Goal: Information Seeking & Learning: Check status

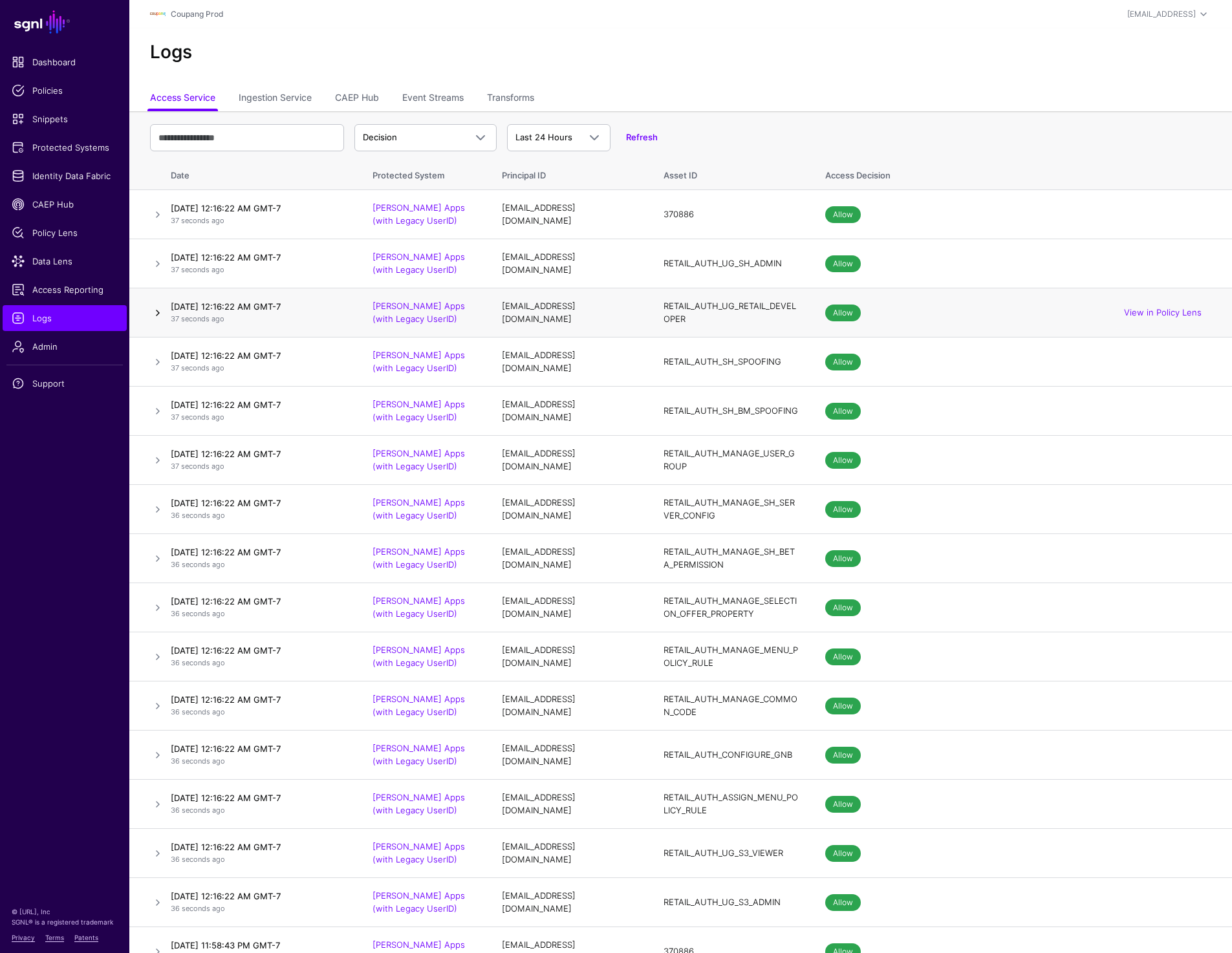
click at [158, 317] on link at bounding box center [158, 313] width 15 height 15
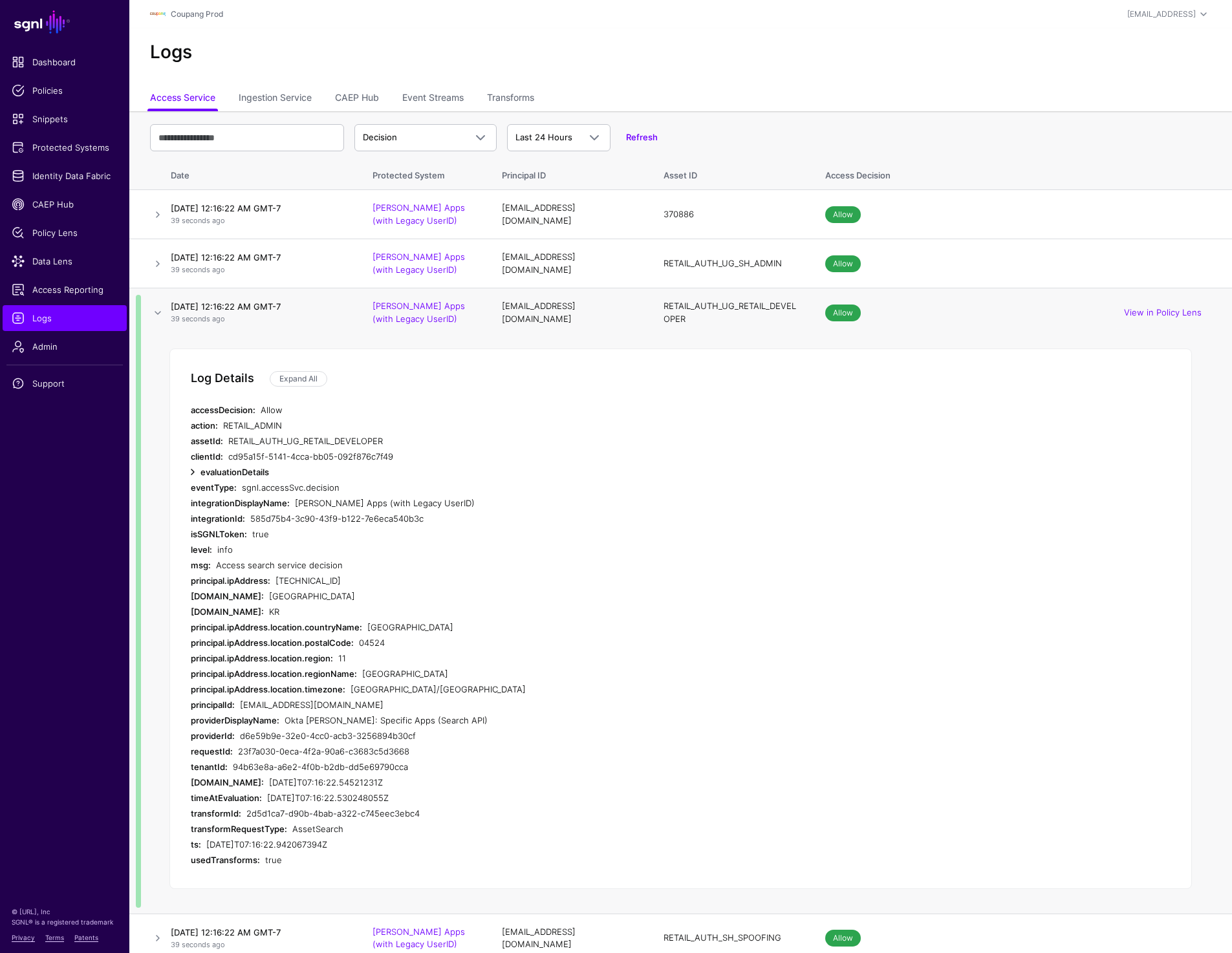
click at [193, 468] on link at bounding box center [193, 472] width 15 height 15
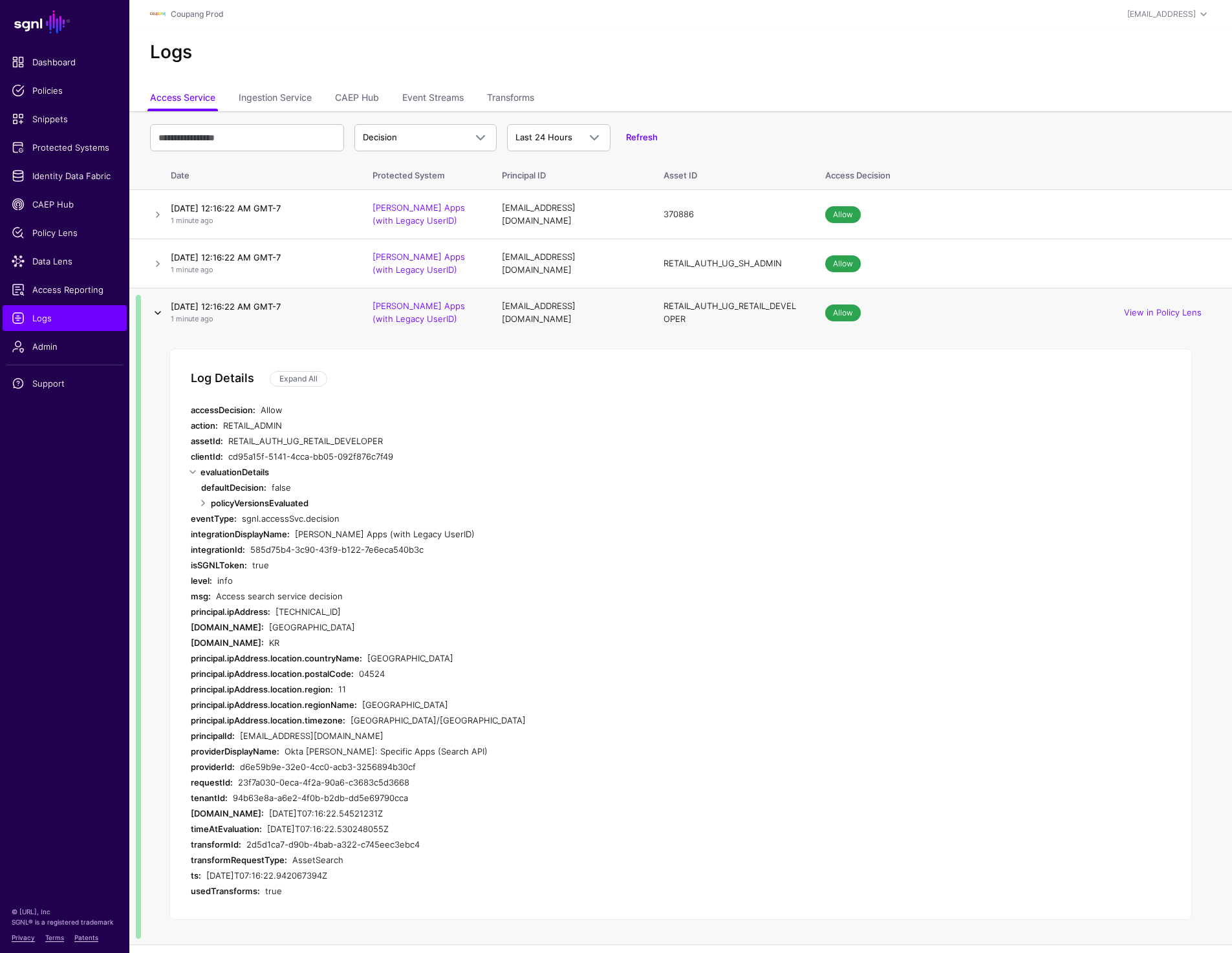
click at [156, 318] on link at bounding box center [158, 313] width 15 height 15
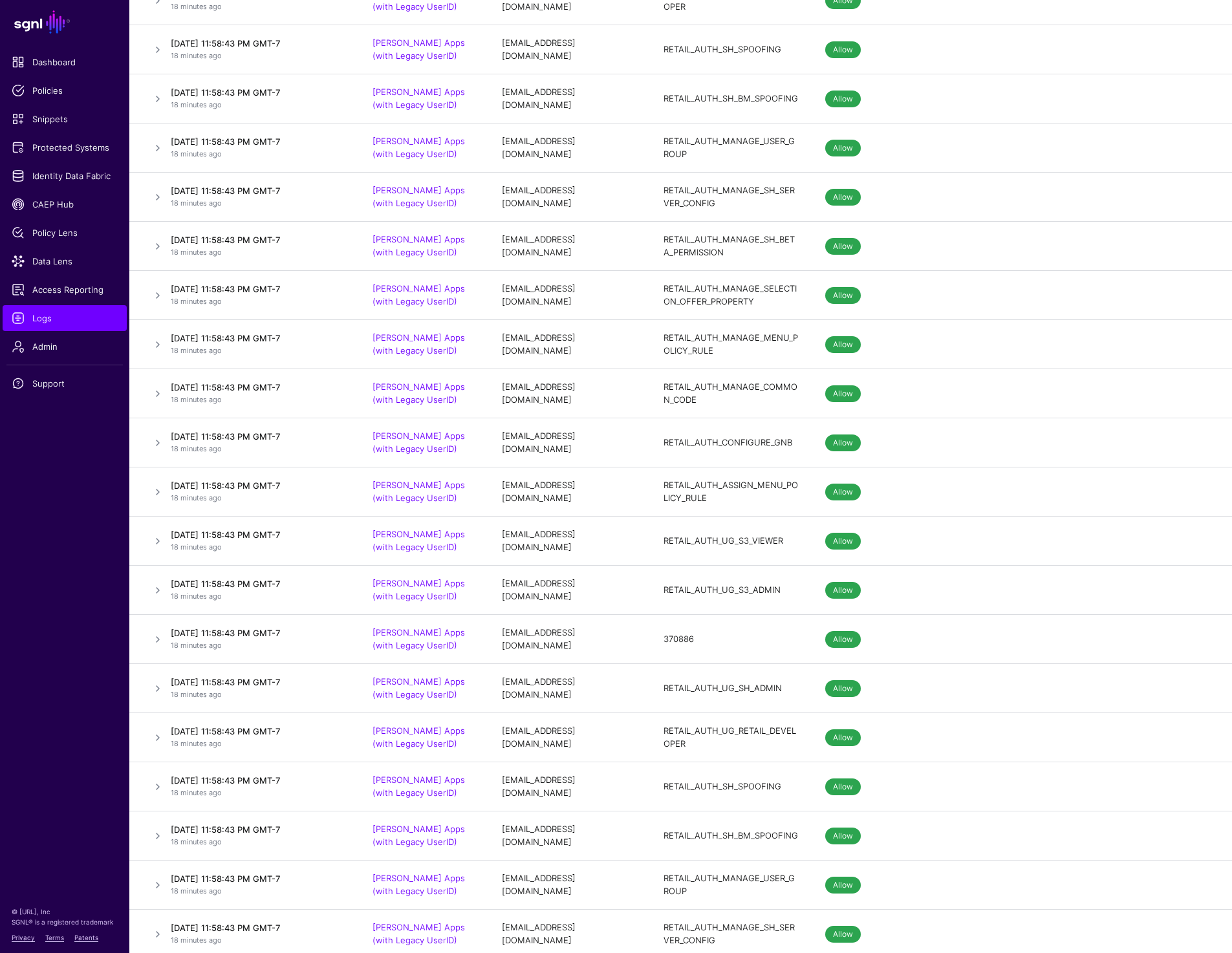
scroll to position [1114, 0]
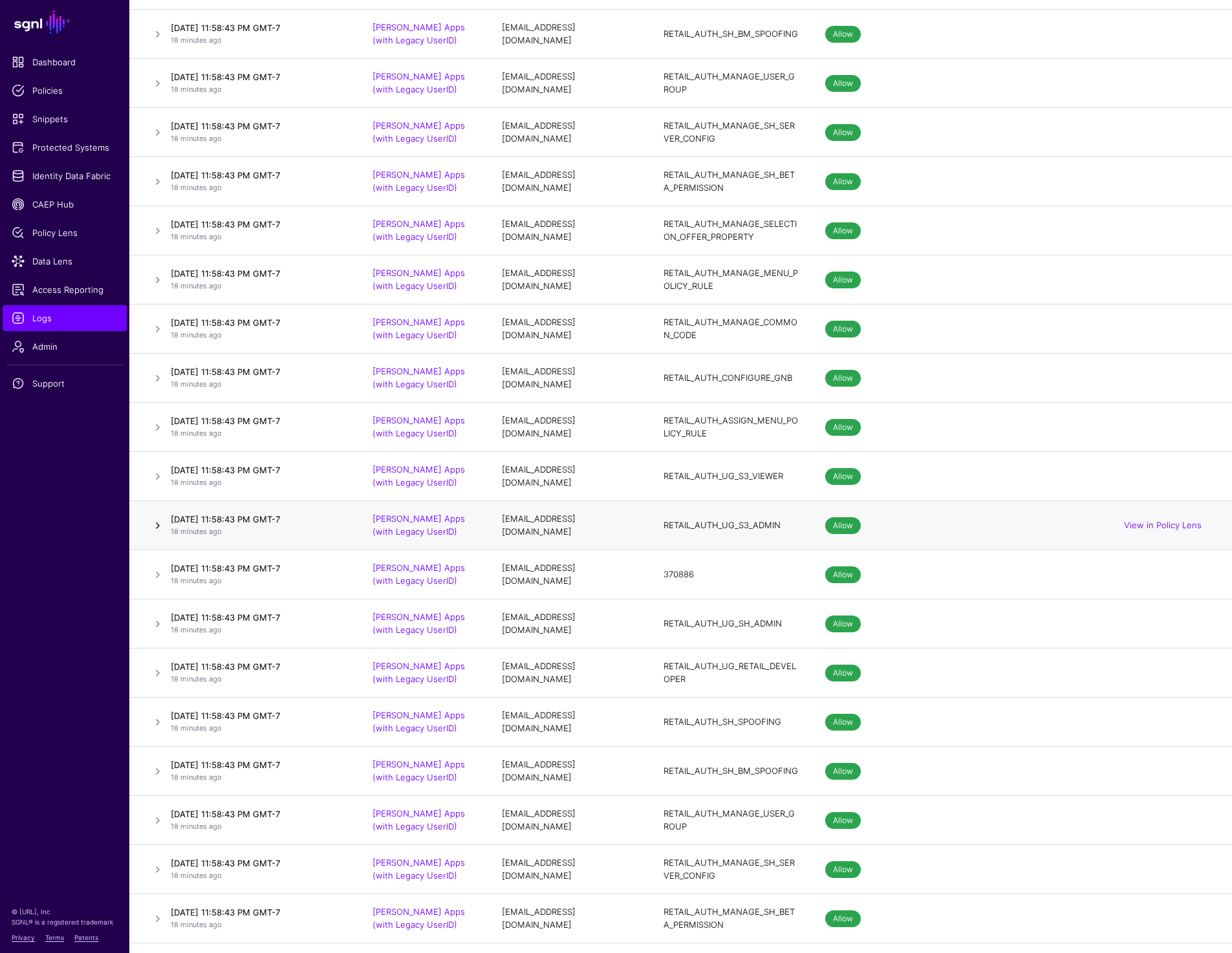
click at [158, 528] on link at bounding box center [158, 526] width 15 height 15
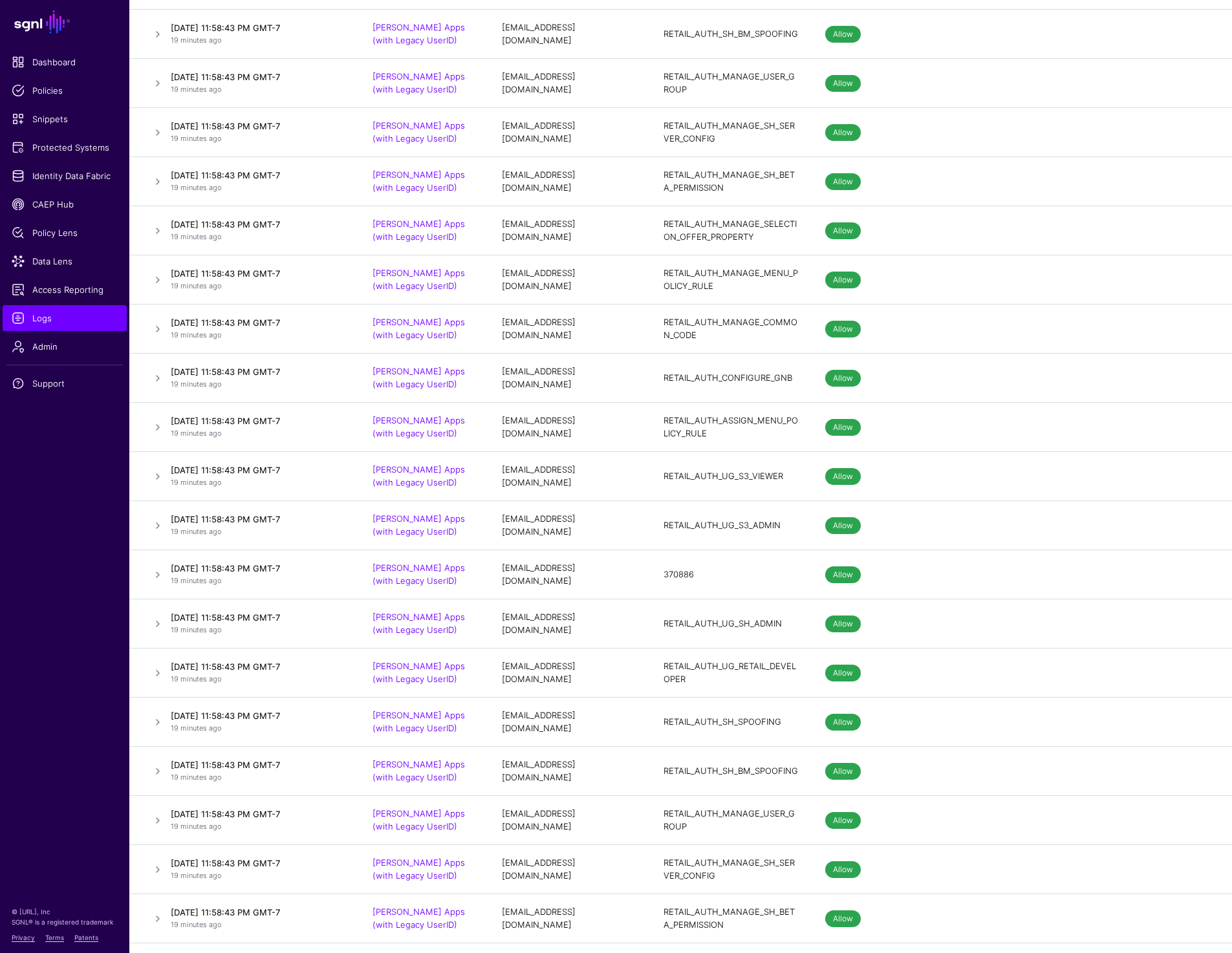
scroll to position [29884, 0]
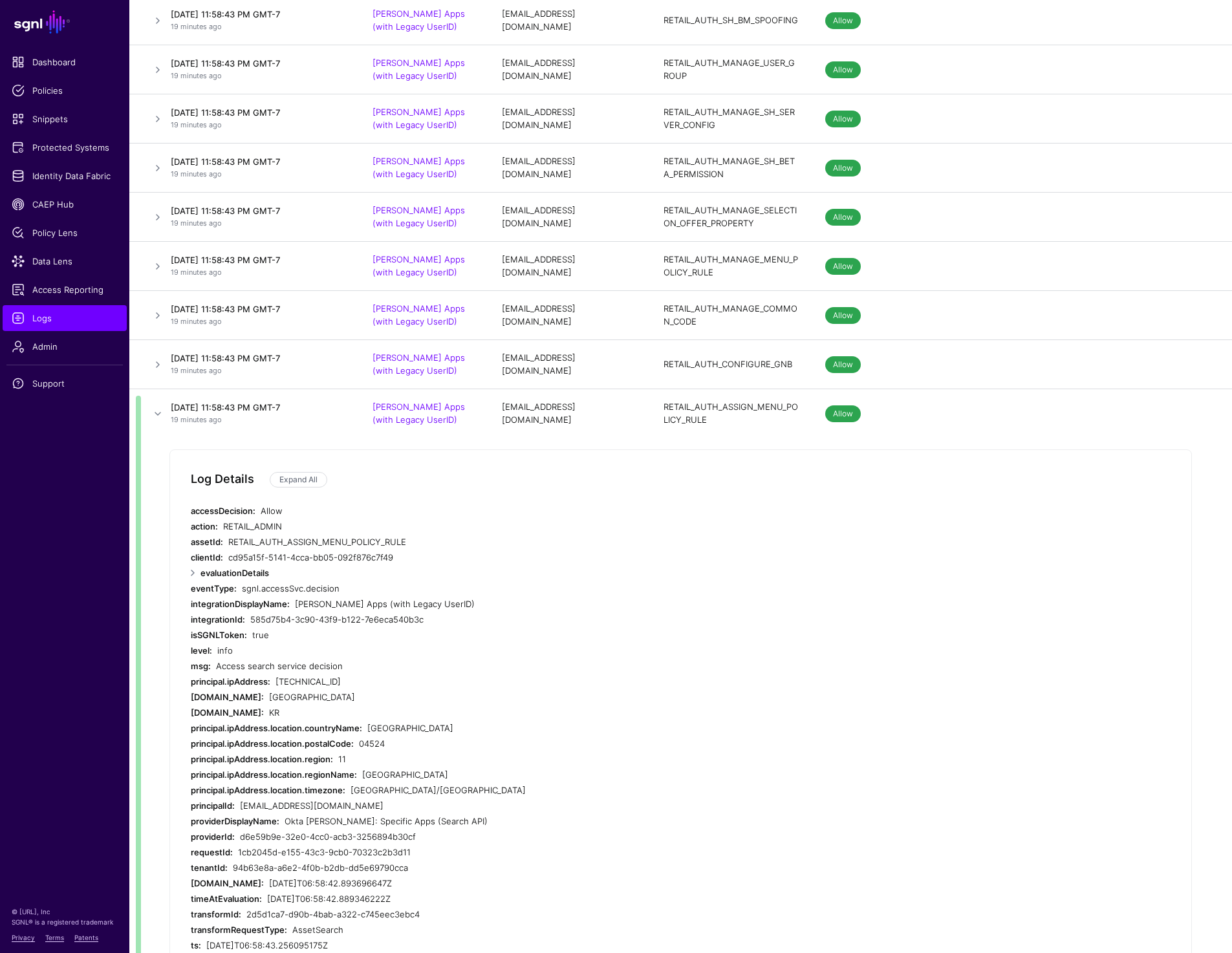
scroll to position [30840, 0]
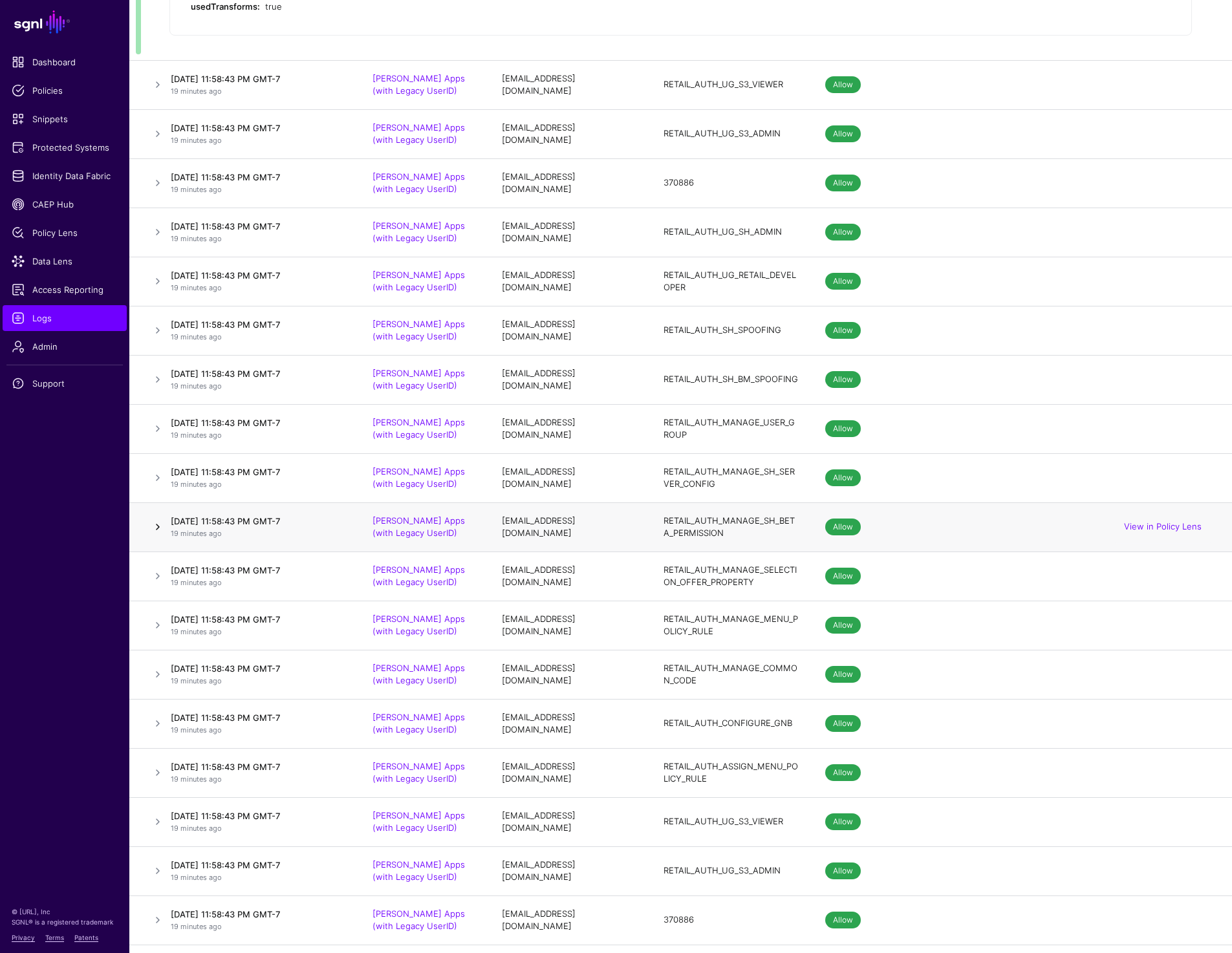
click at [157, 529] on link at bounding box center [158, 527] width 15 height 15
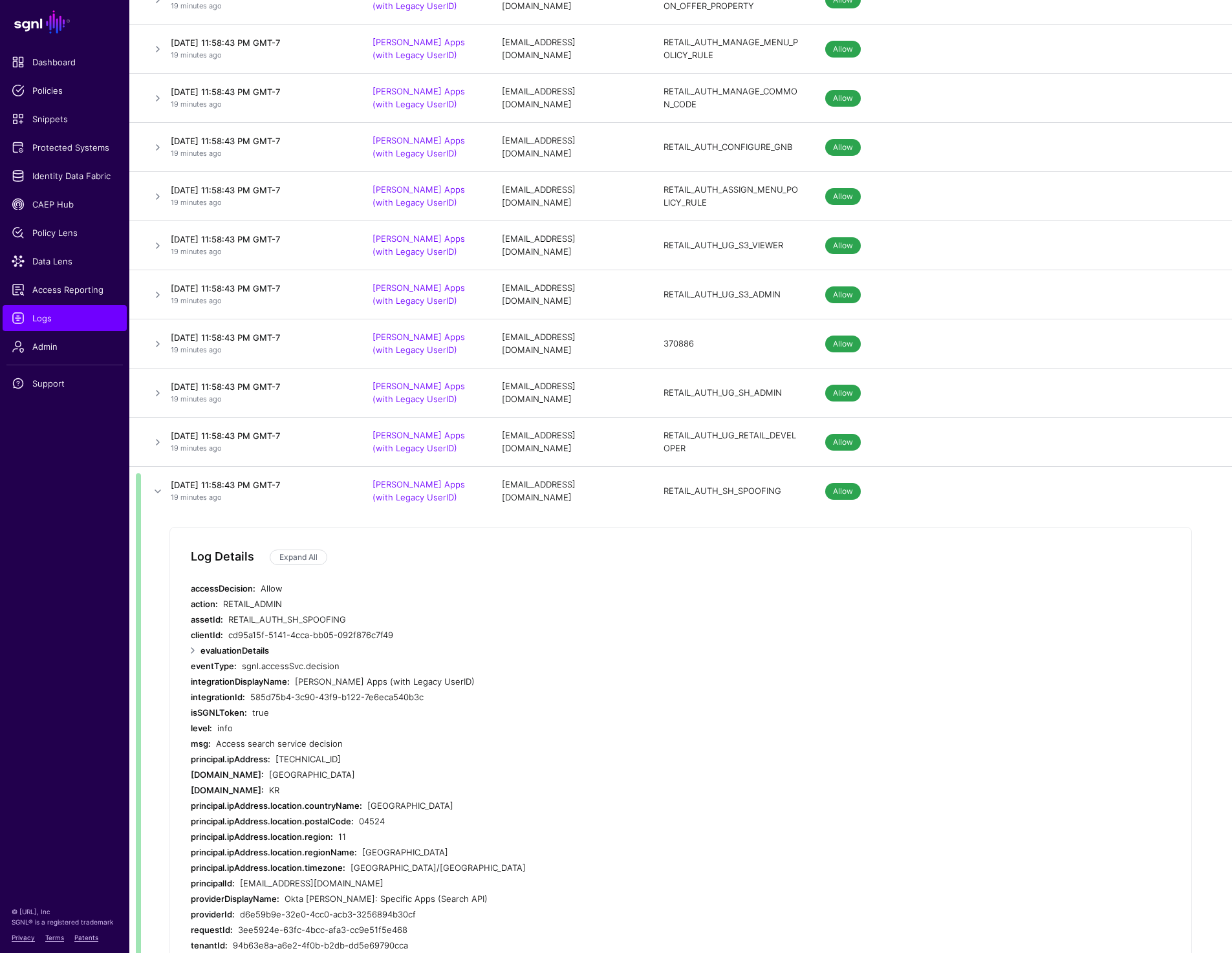
scroll to position [31303, 0]
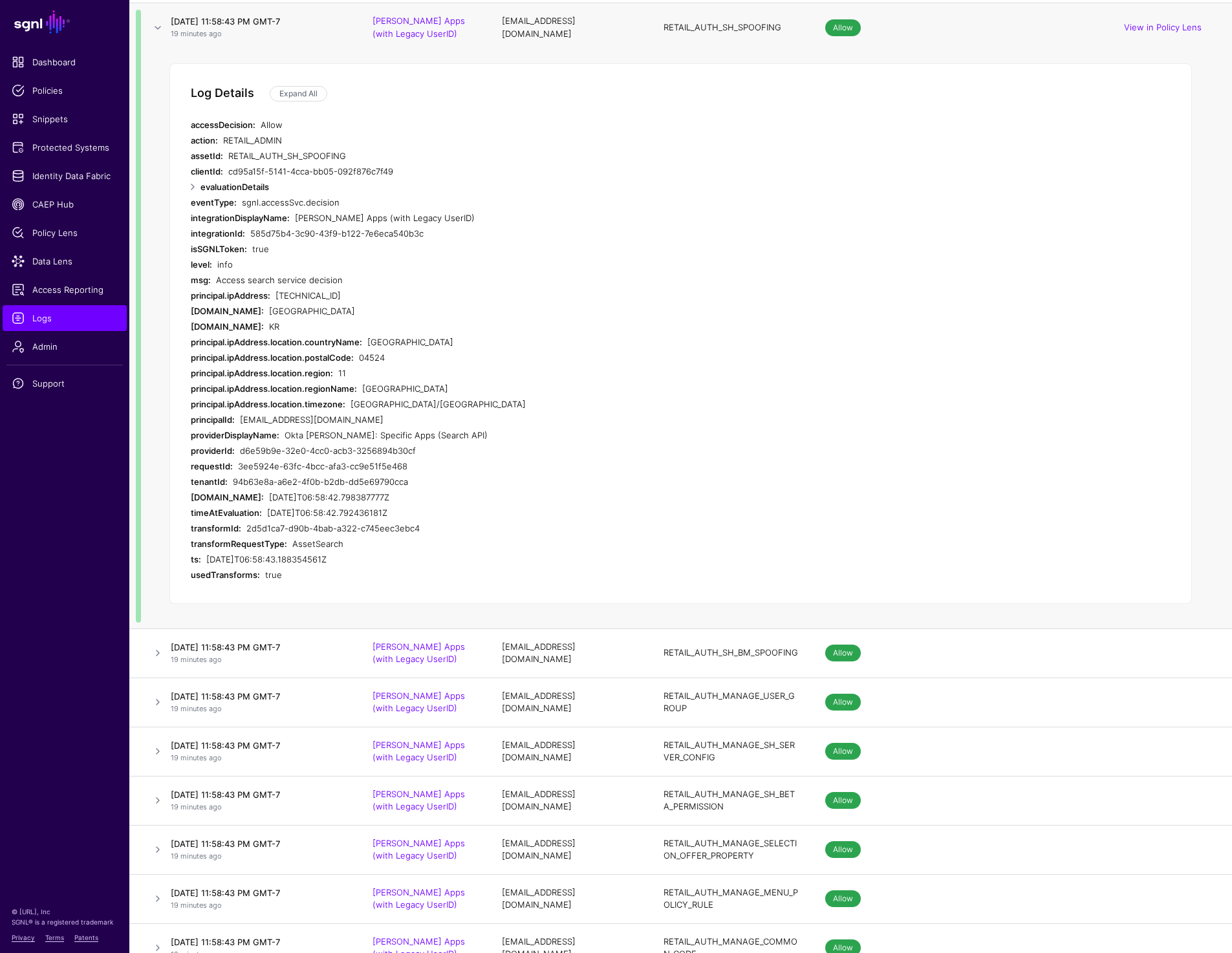
click at [277, 303] on div "121.166.162.207" at bounding box center [492, 296] width 433 height 15
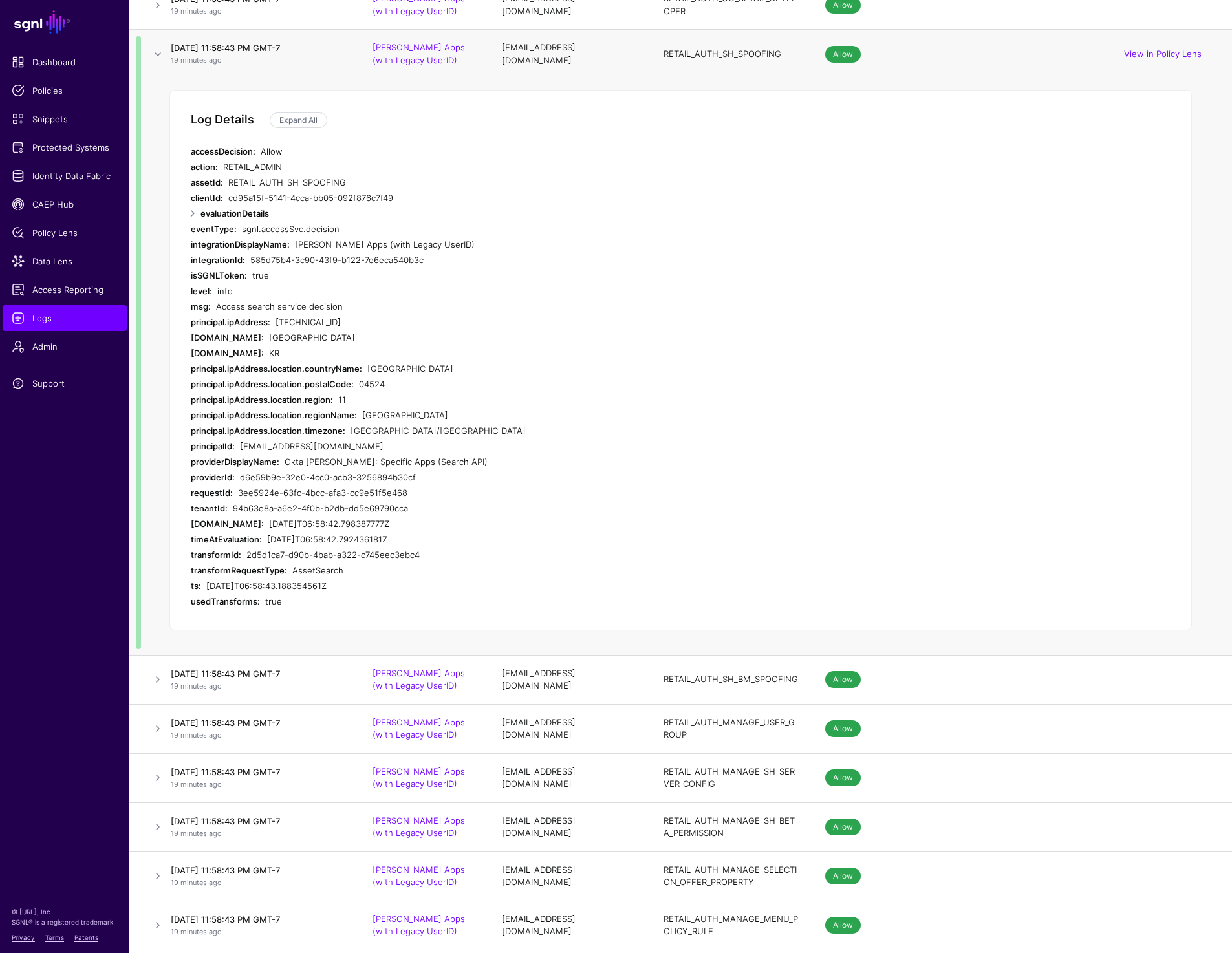
drag, startPoint x: 277, startPoint y: 318, endPoint x: 379, endPoint y: 318, distance: 102.0
click at [379, 318] on div "121.166.162.207" at bounding box center [492, 322] width 433 height 15
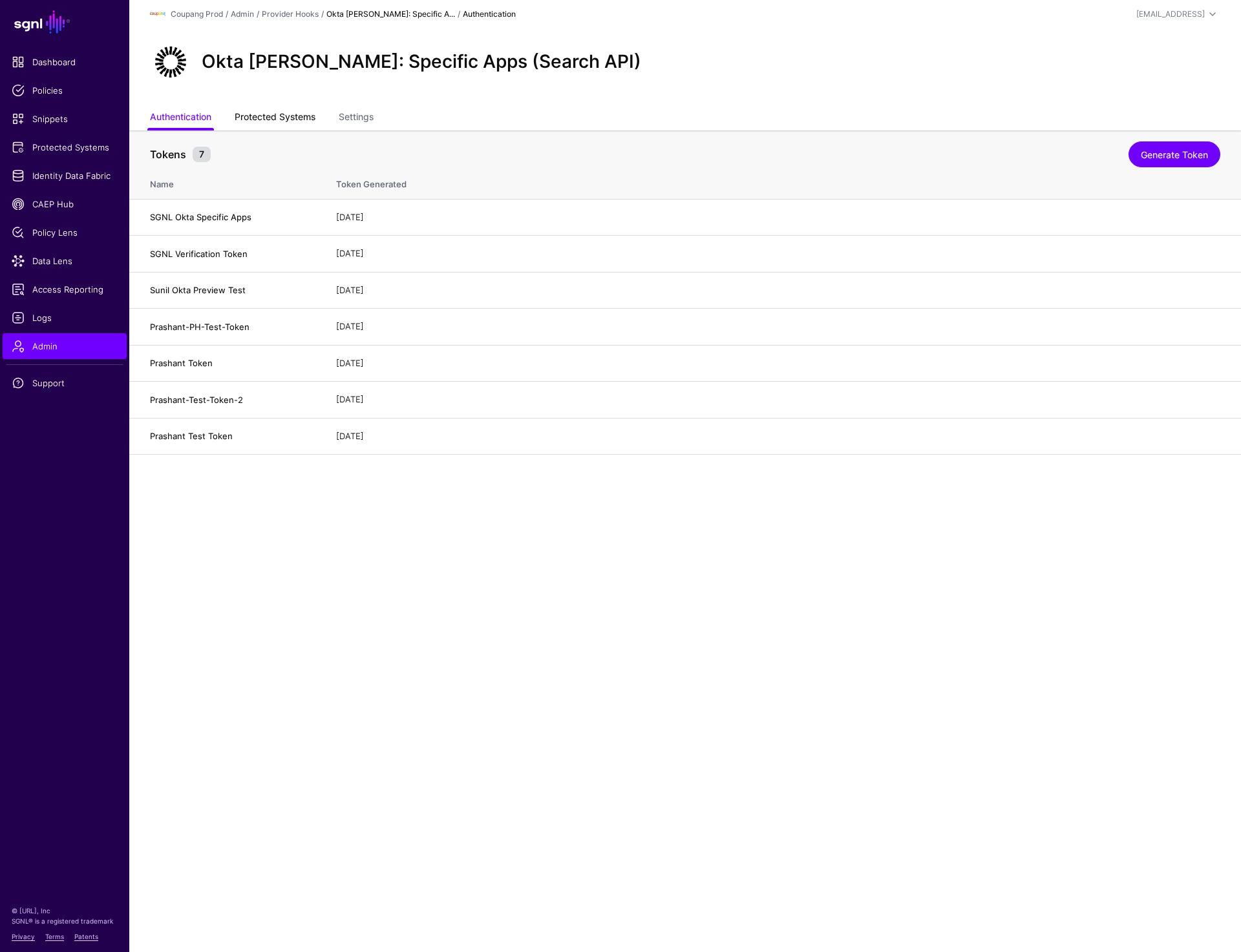
click at [265, 121] on link "Protected Systems" at bounding box center [275, 118] width 81 height 24
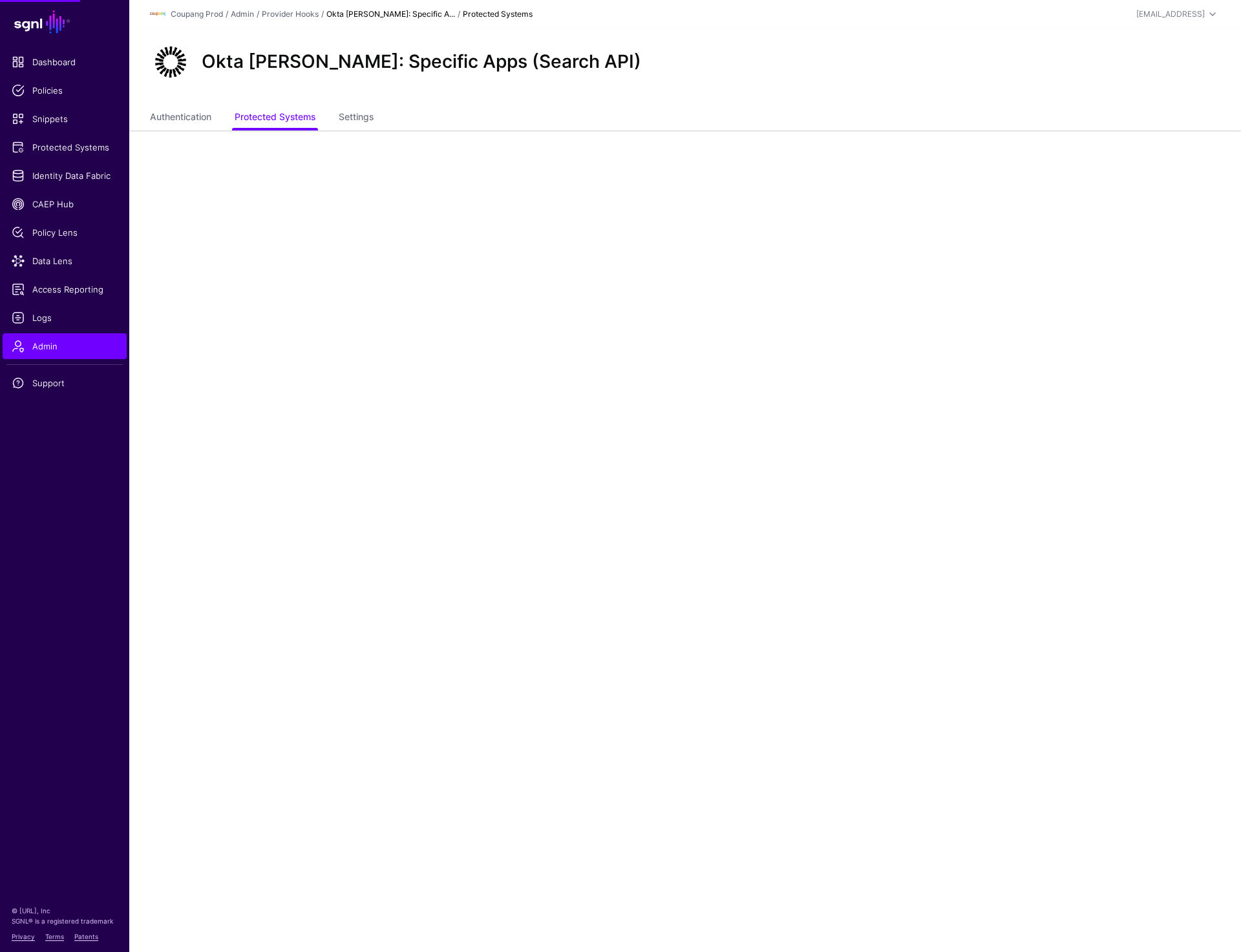
click at [400, 15] on link "Okta SAML: Specific A..." at bounding box center [391, 14] width 129 height 10
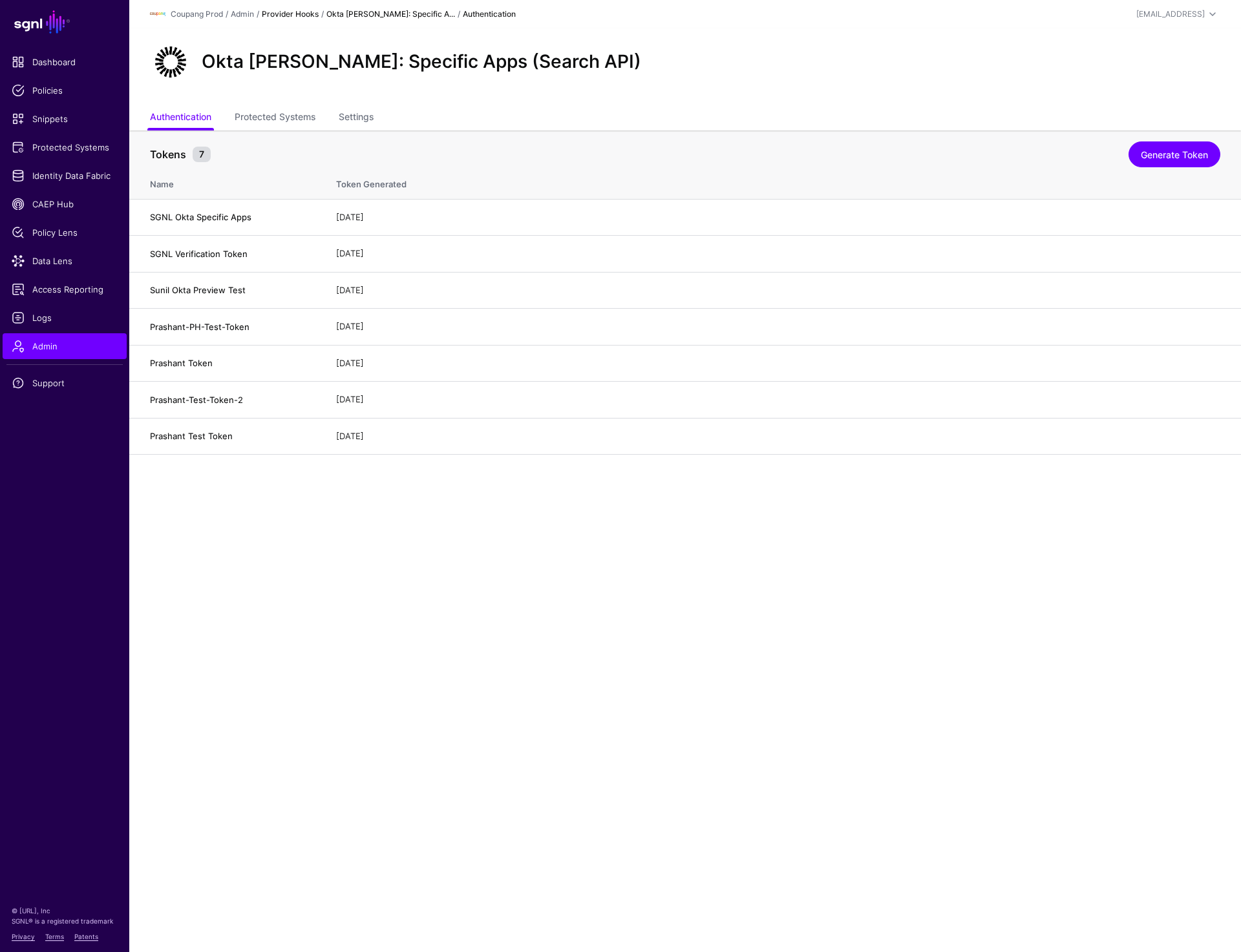
click at [295, 14] on link "Provider Hooks" at bounding box center [290, 14] width 57 height 10
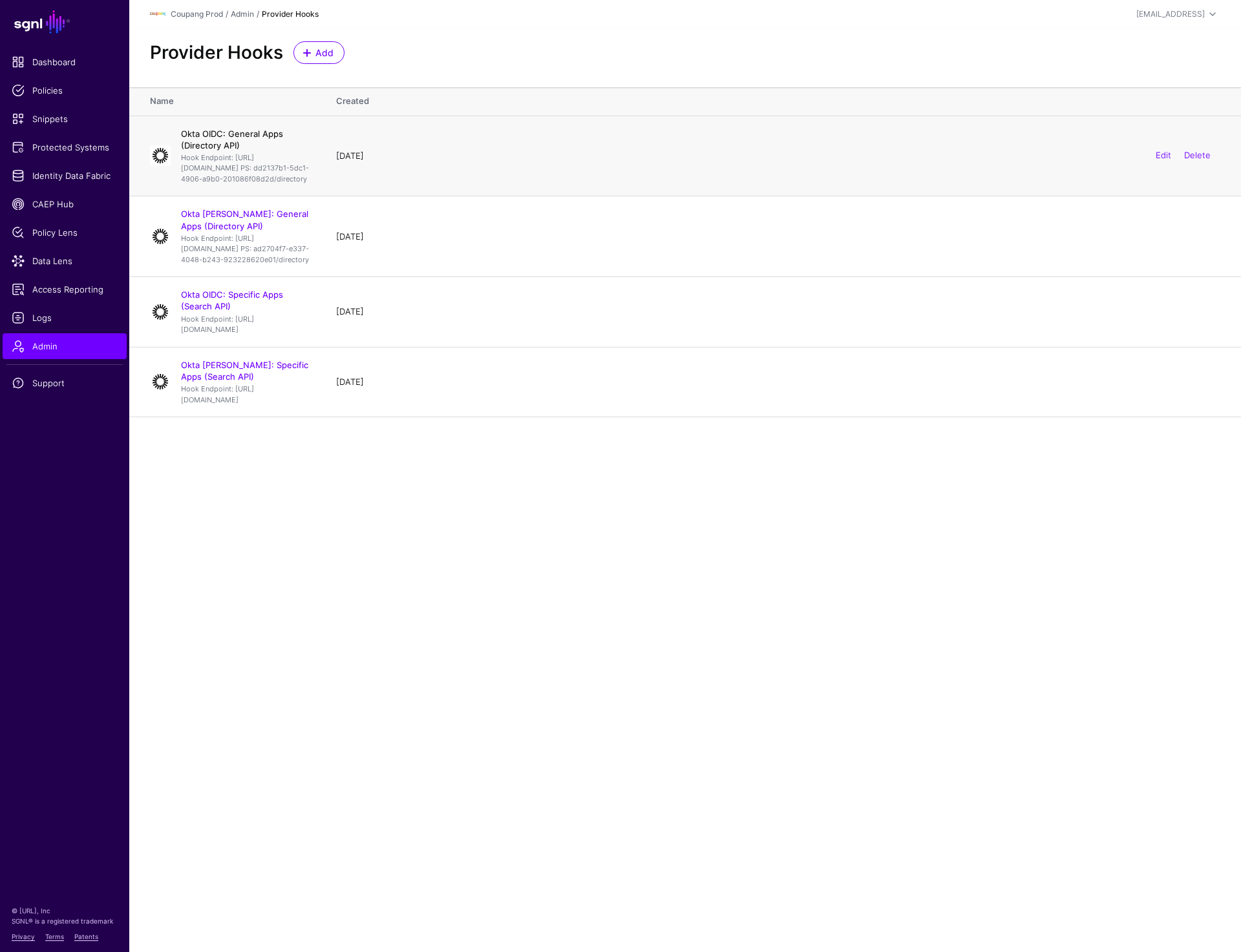
click at [250, 133] on link "Okta OIDC: General Apps (Directory API)" at bounding box center [232, 139] width 102 height 22
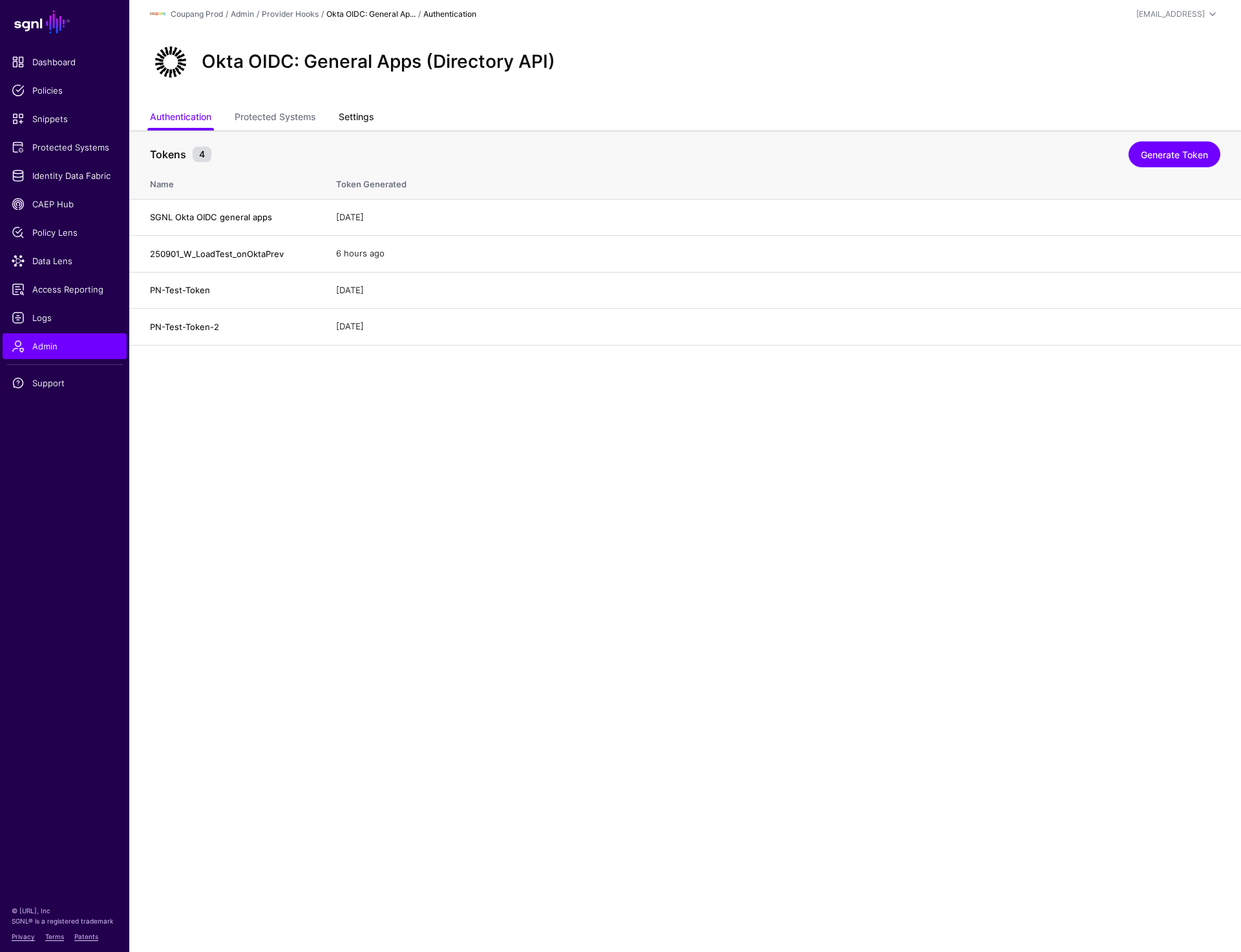
click at [362, 120] on link "Settings" at bounding box center [356, 118] width 35 height 24
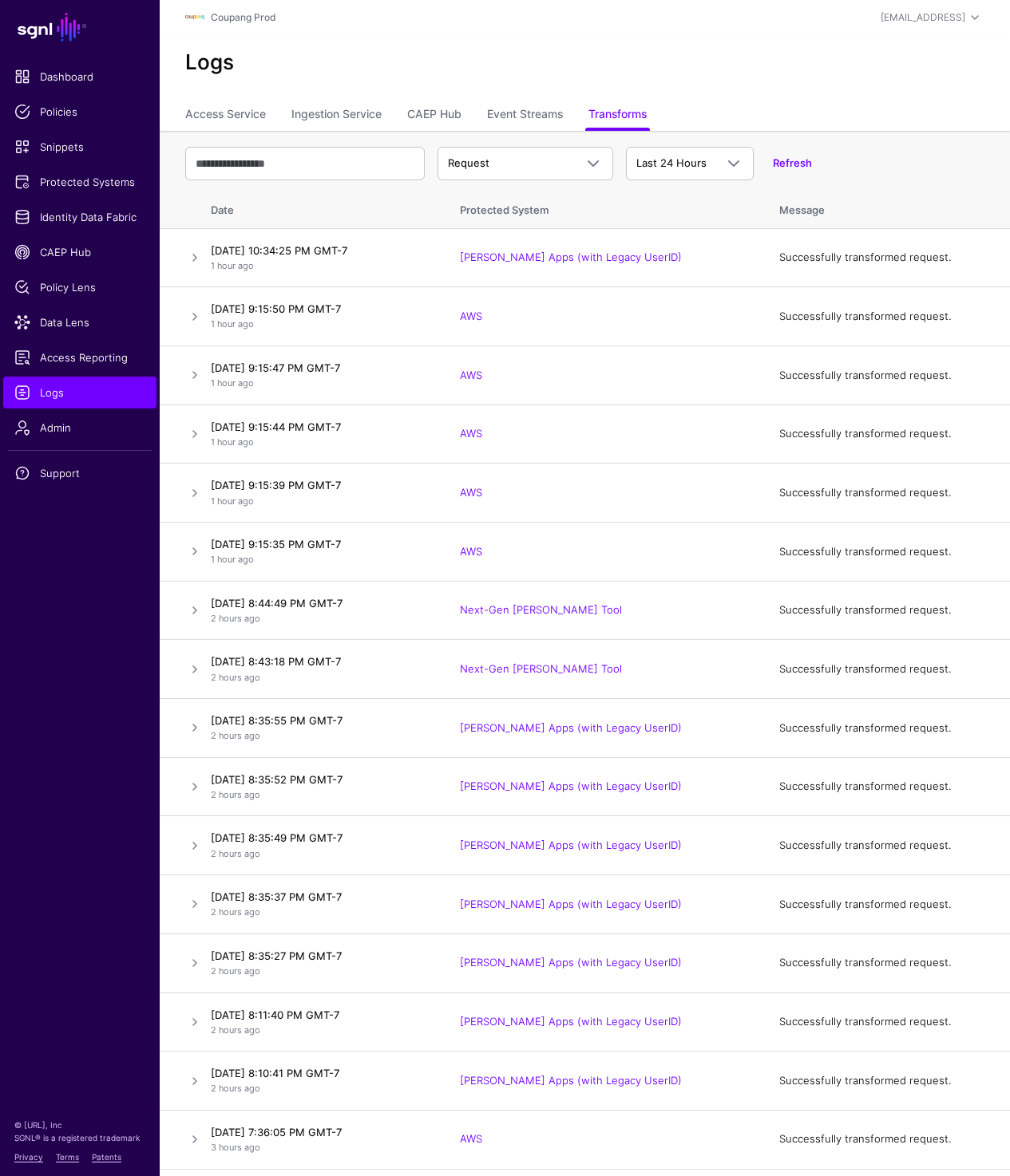
click at [823, 75] on div "Logs" at bounding box center [585, 68] width 850 height 66
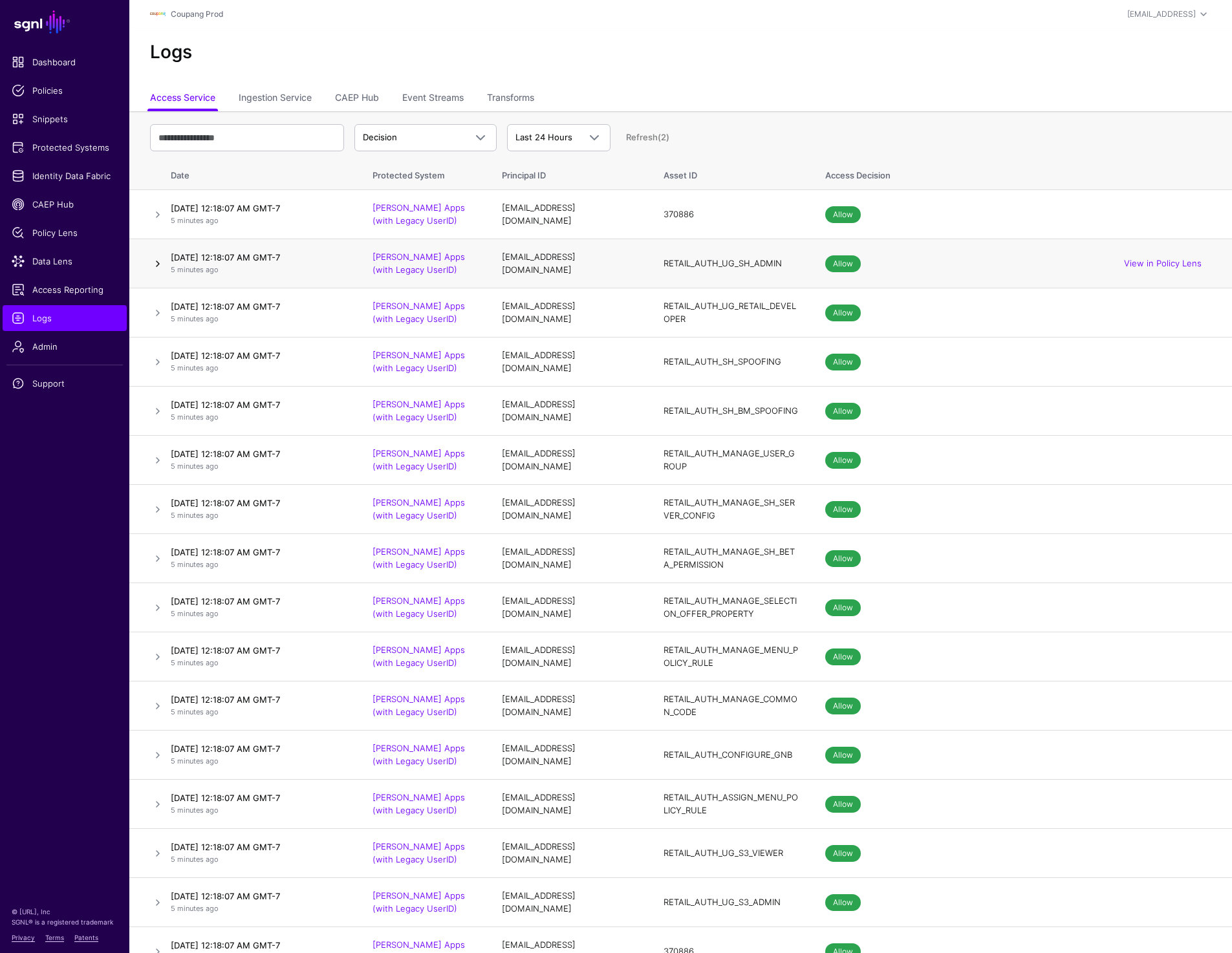
click at [161, 258] on link at bounding box center [158, 264] width 15 height 15
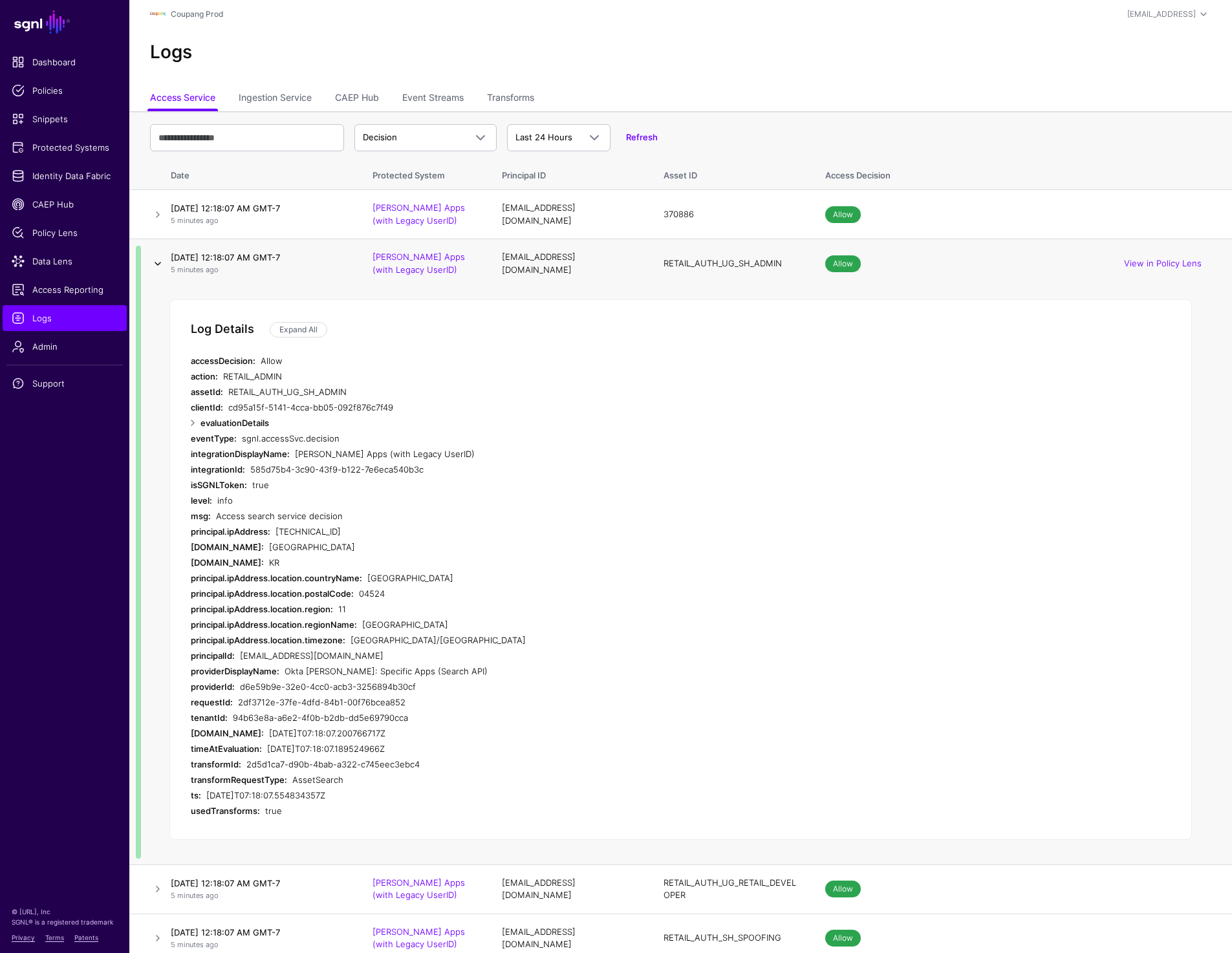
click at [161, 258] on link at bounding box center [158, 264] width 15 height 15
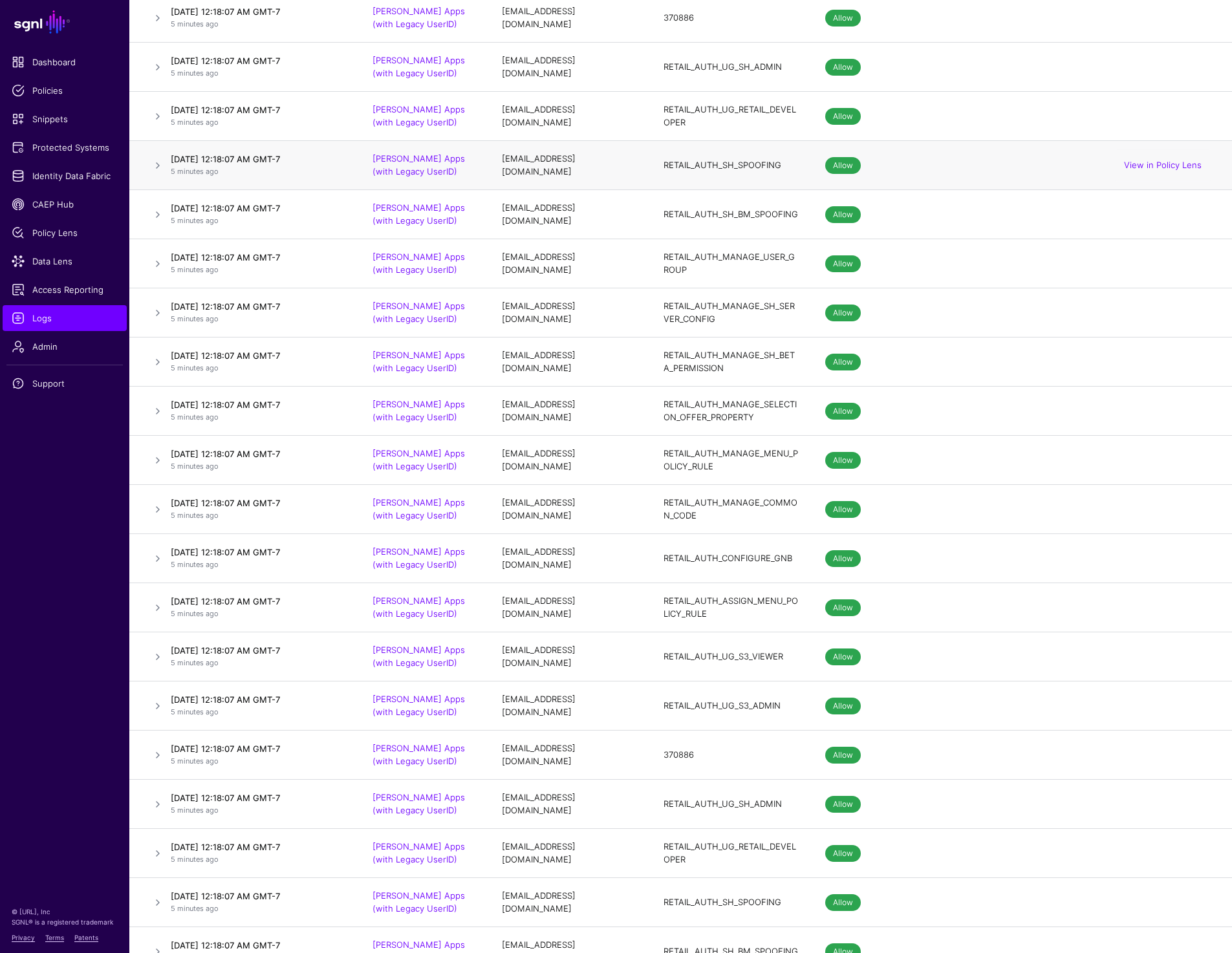
scroll to position [218, 0]
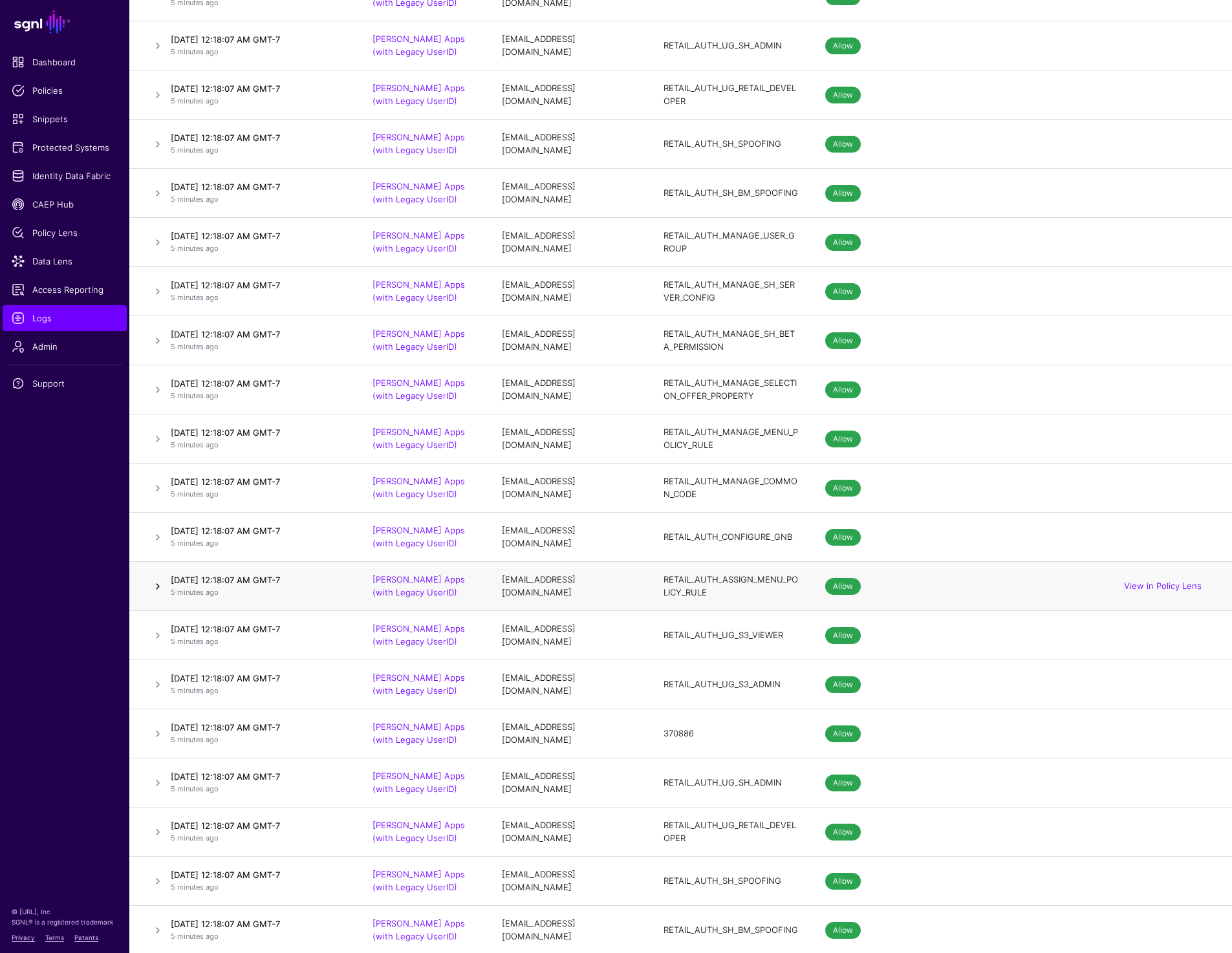
click at [153, 580] on link at bounding box center [158, 587] width 15 height 15
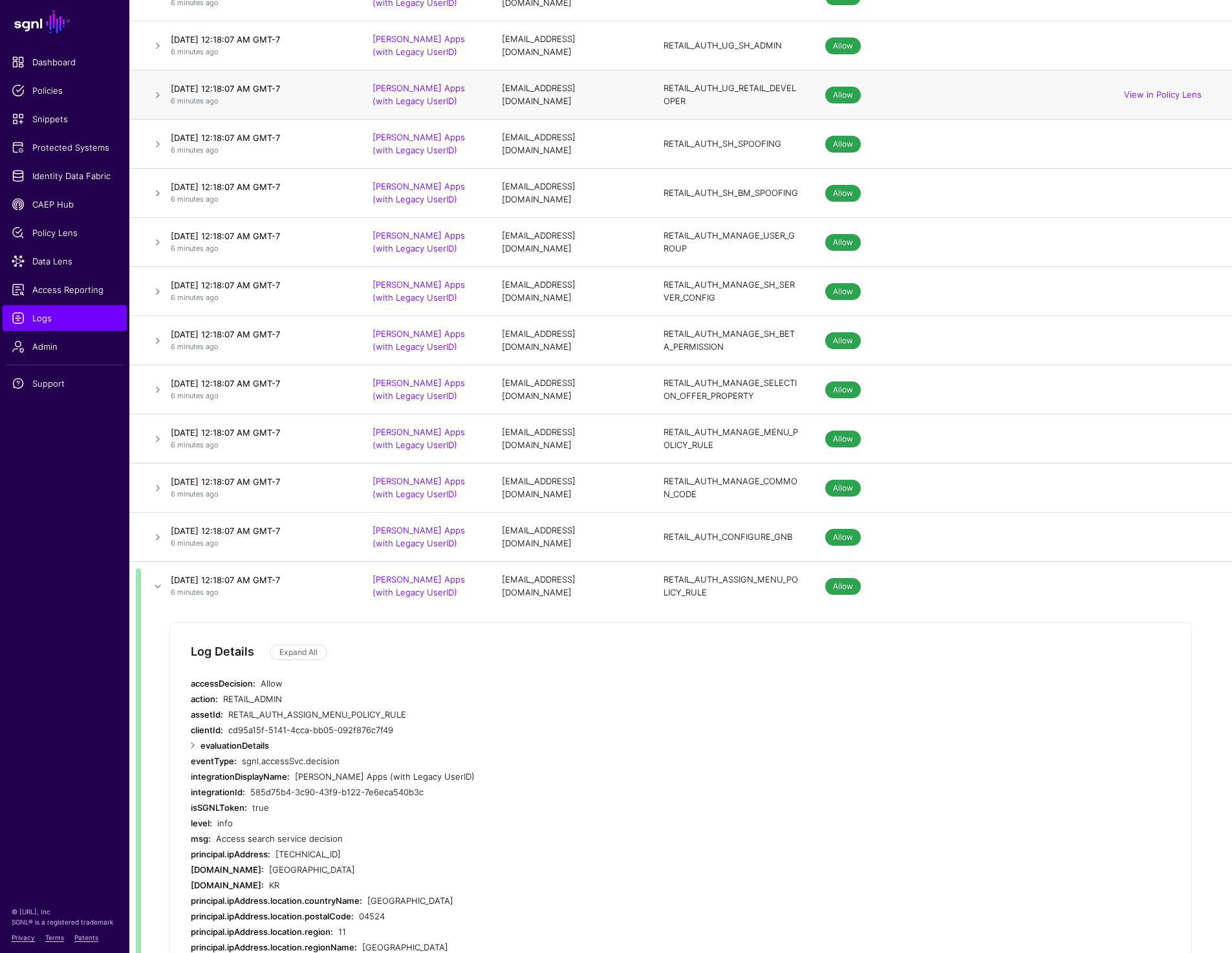
scroll to position [0, 0]
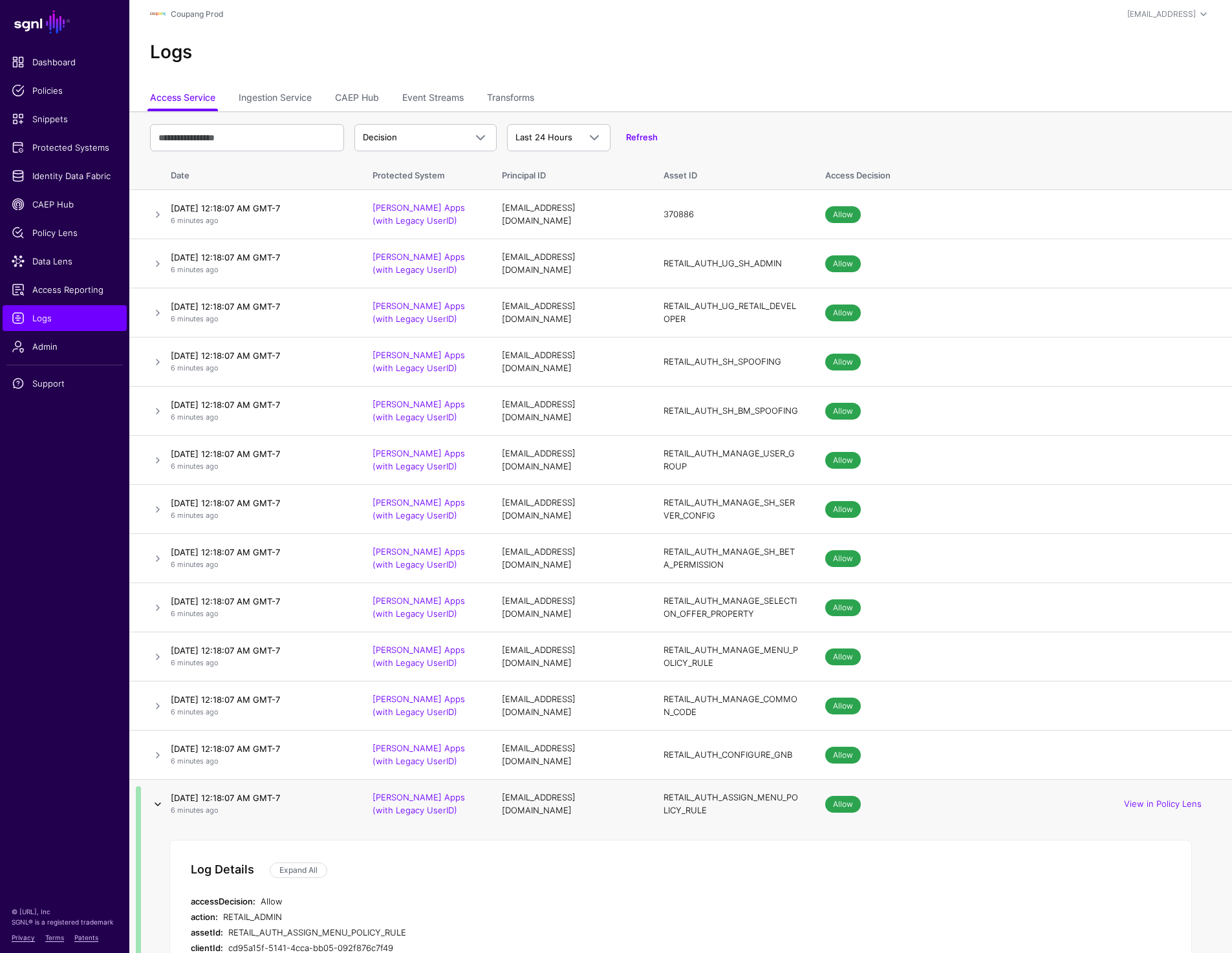
click at [156, 801] on link at bounding box center [158, 804] width 15 height 15
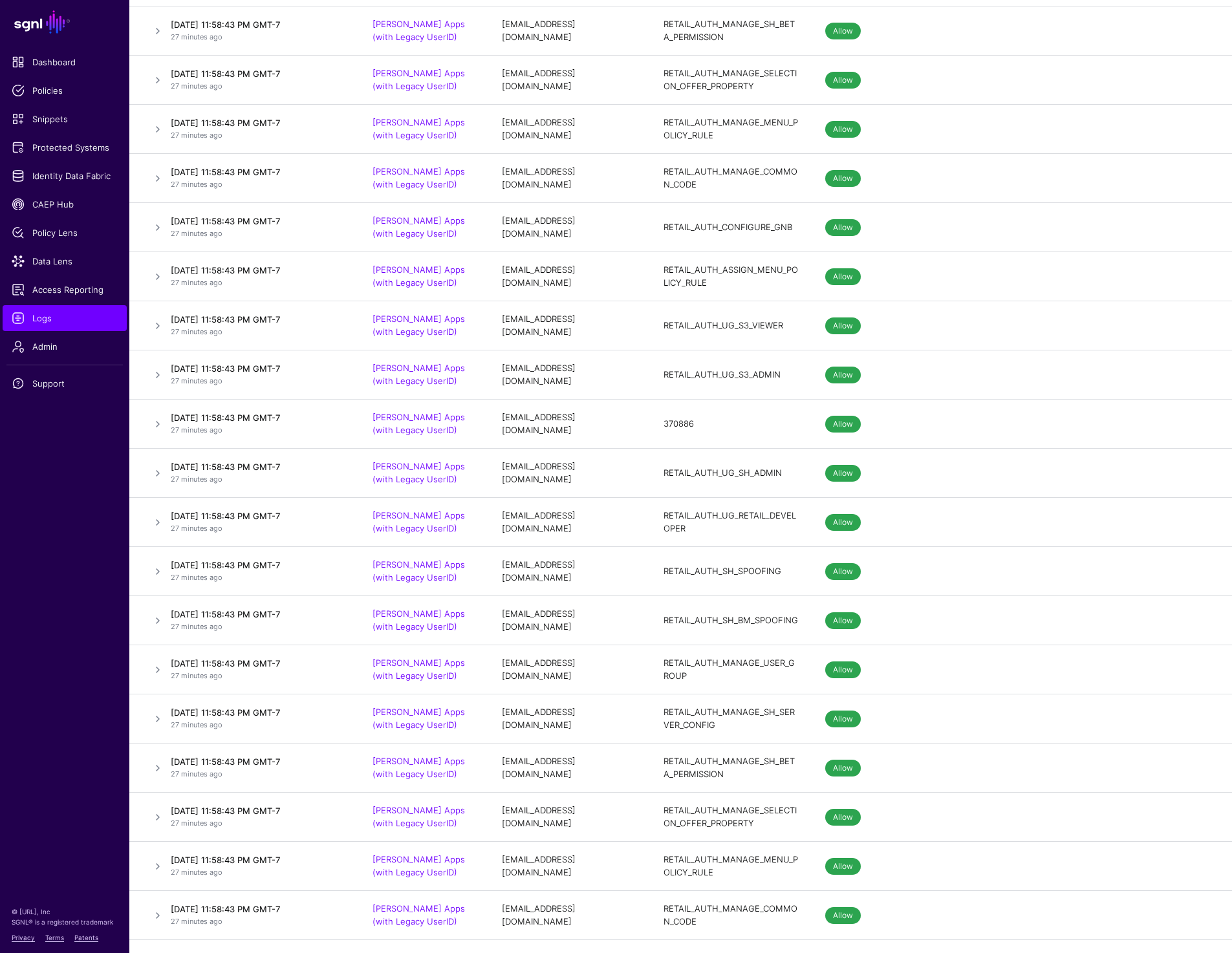
scroll to position [90766, 0]
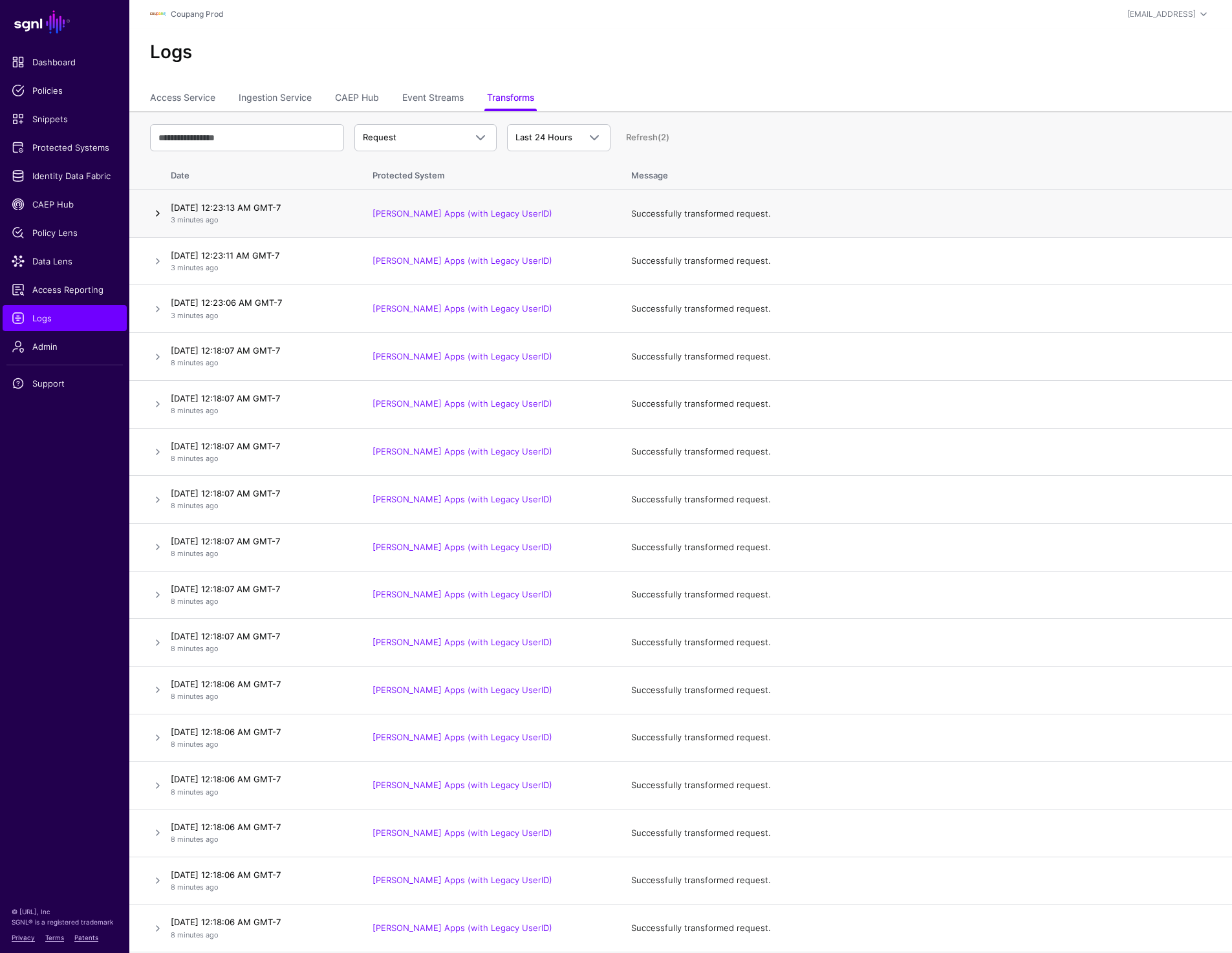
click at [153, 208] on link at bounding box center [158, 213] width 15 height 15
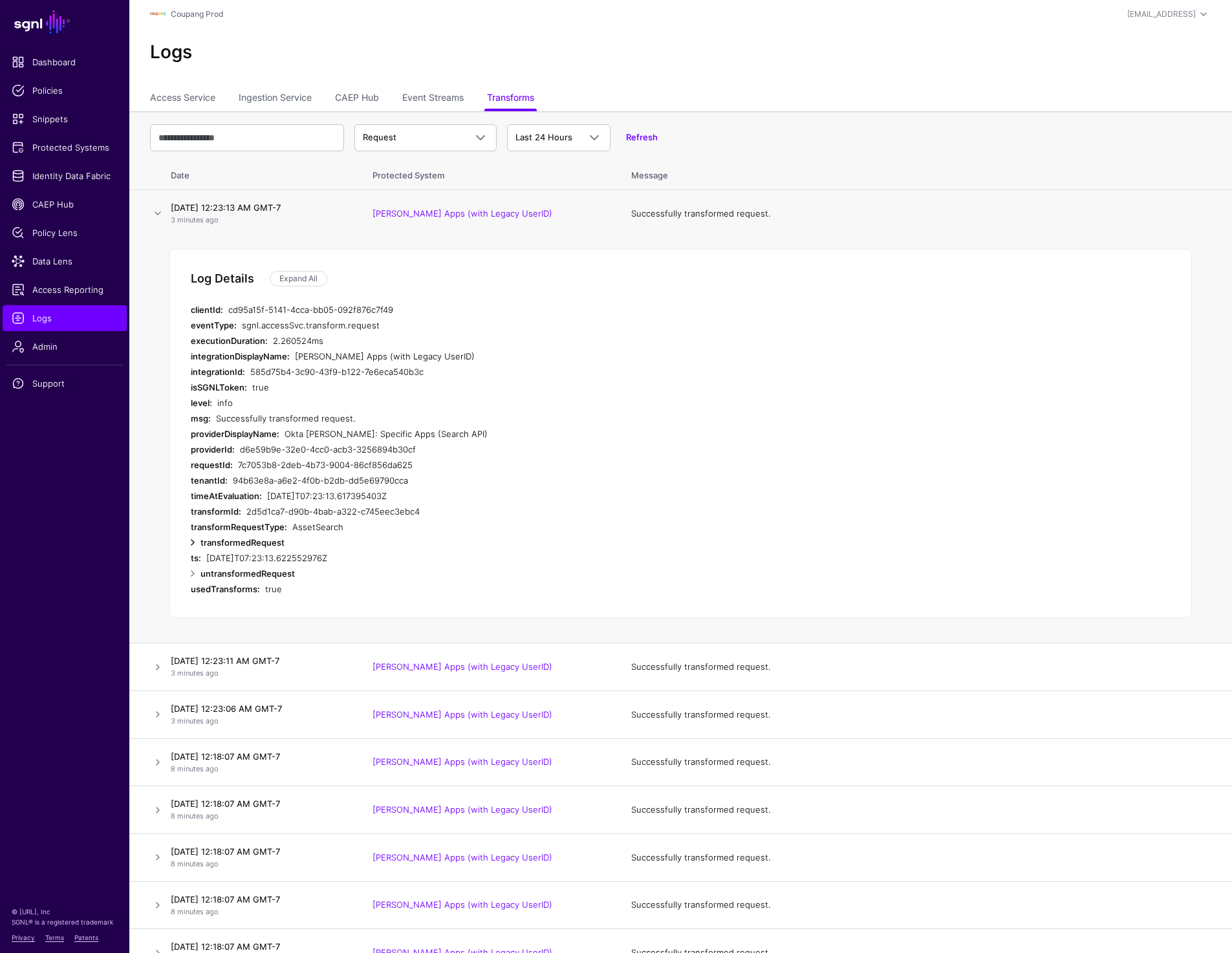
click at [190, 539] on link at bounding box center [193, 542] width 15 height 15
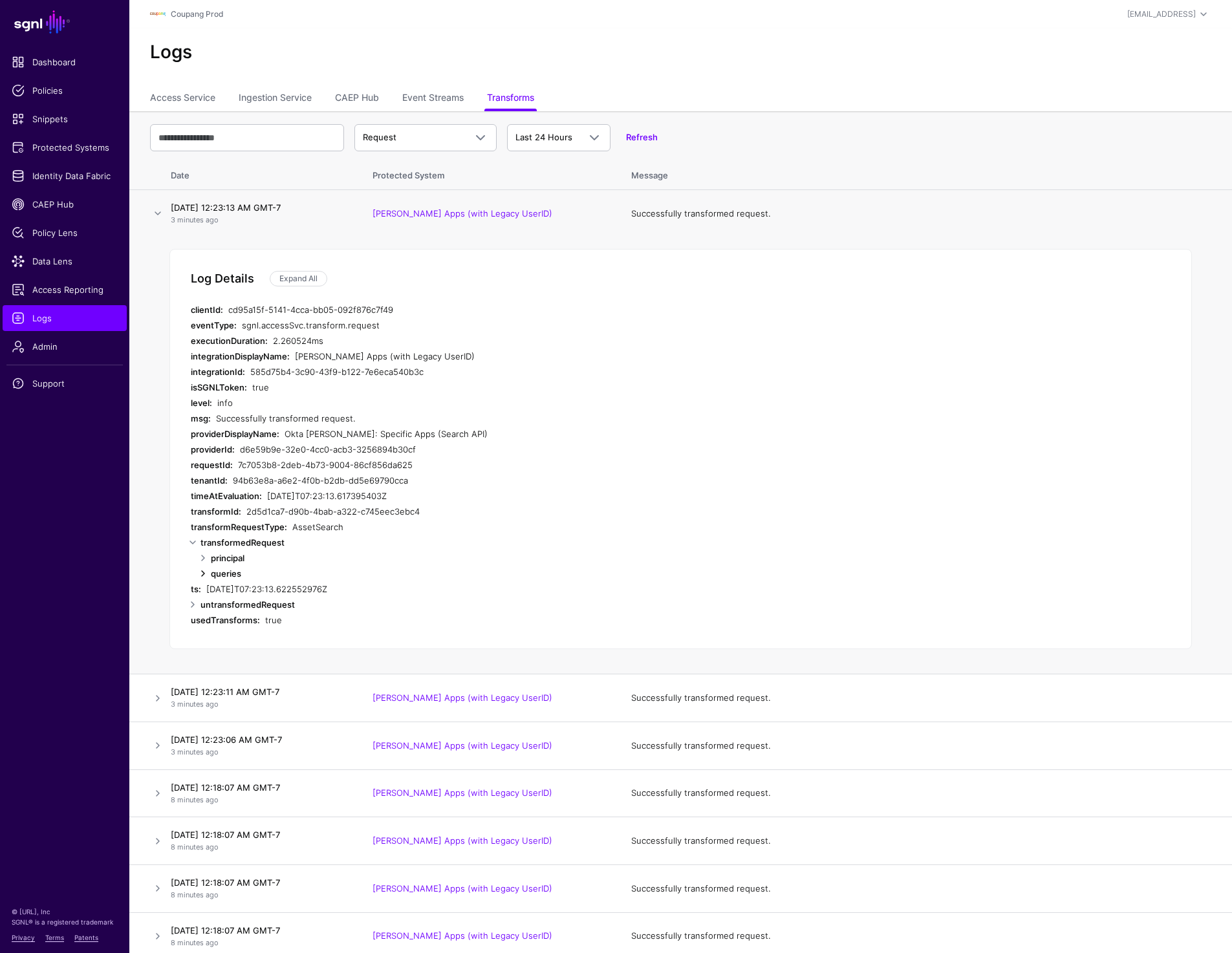
click at [201, 568] on link at bounding box center [203, 574] width 15 height 15
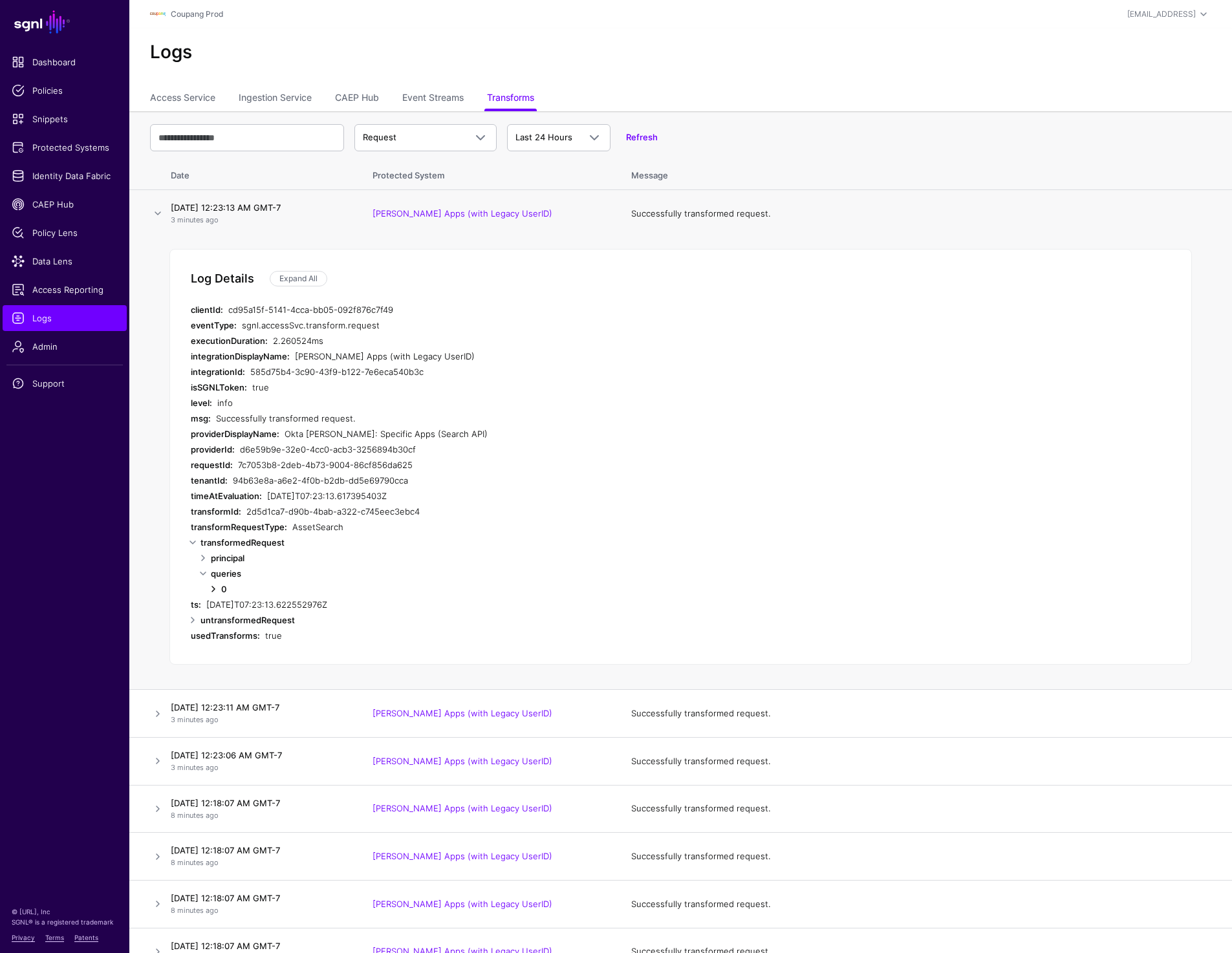
click at [211, 587] on link at bounding box center [213, 589] width 15 height 15
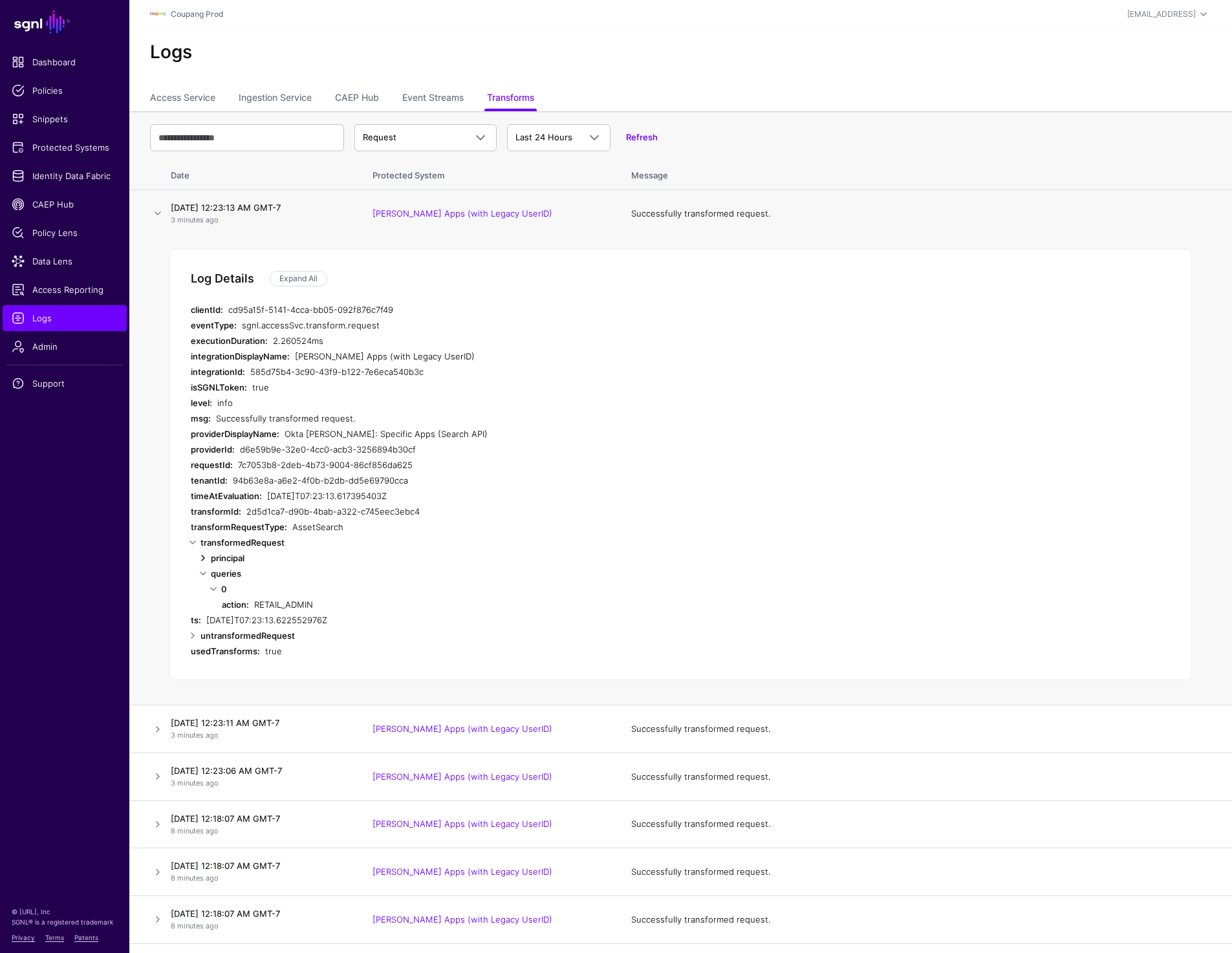
click at [203, 558] on link at bounding box center [203, 558] width 15 height 15
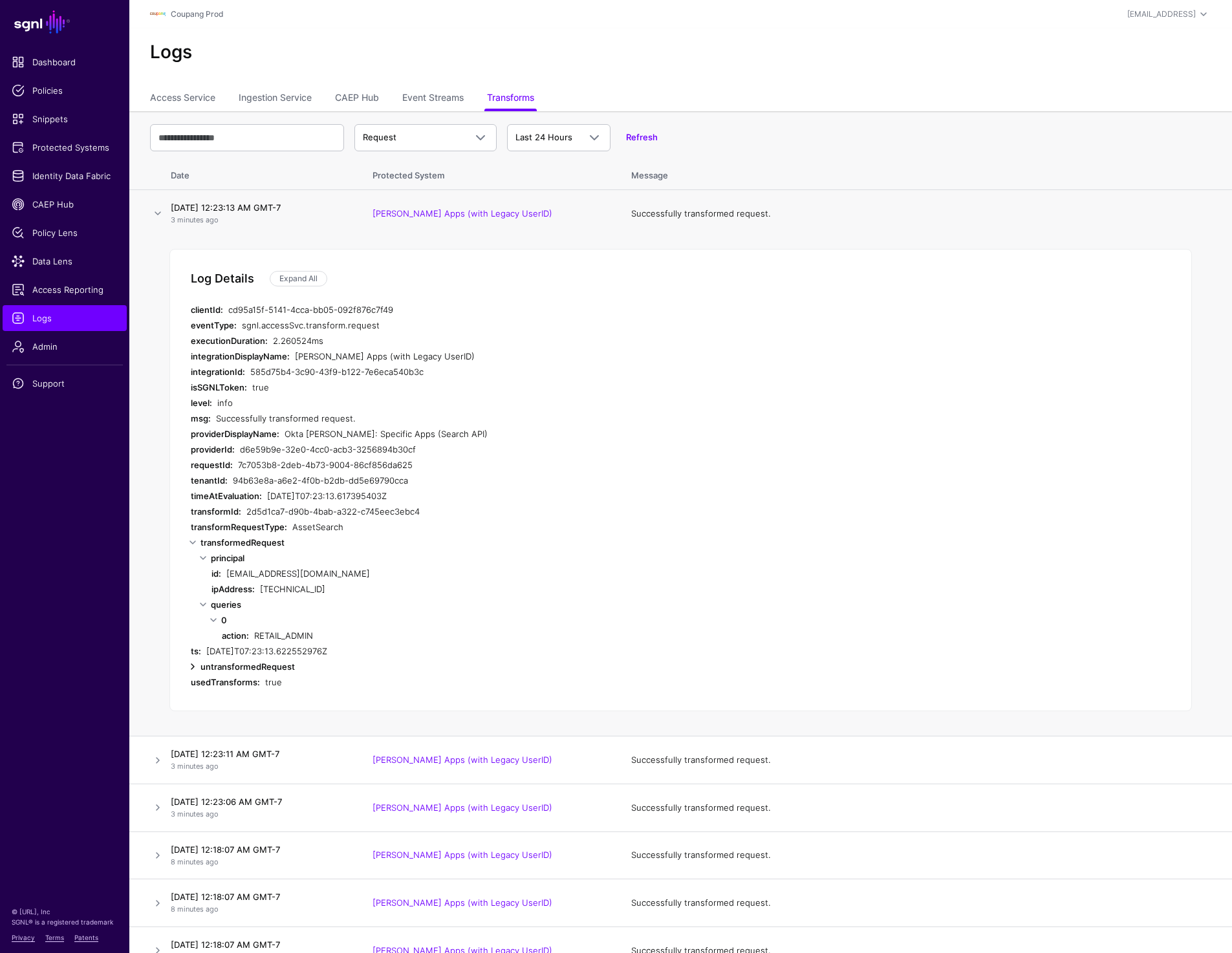
click at [191, 666] on link at bounding box center [193, 667] width 15 height 15
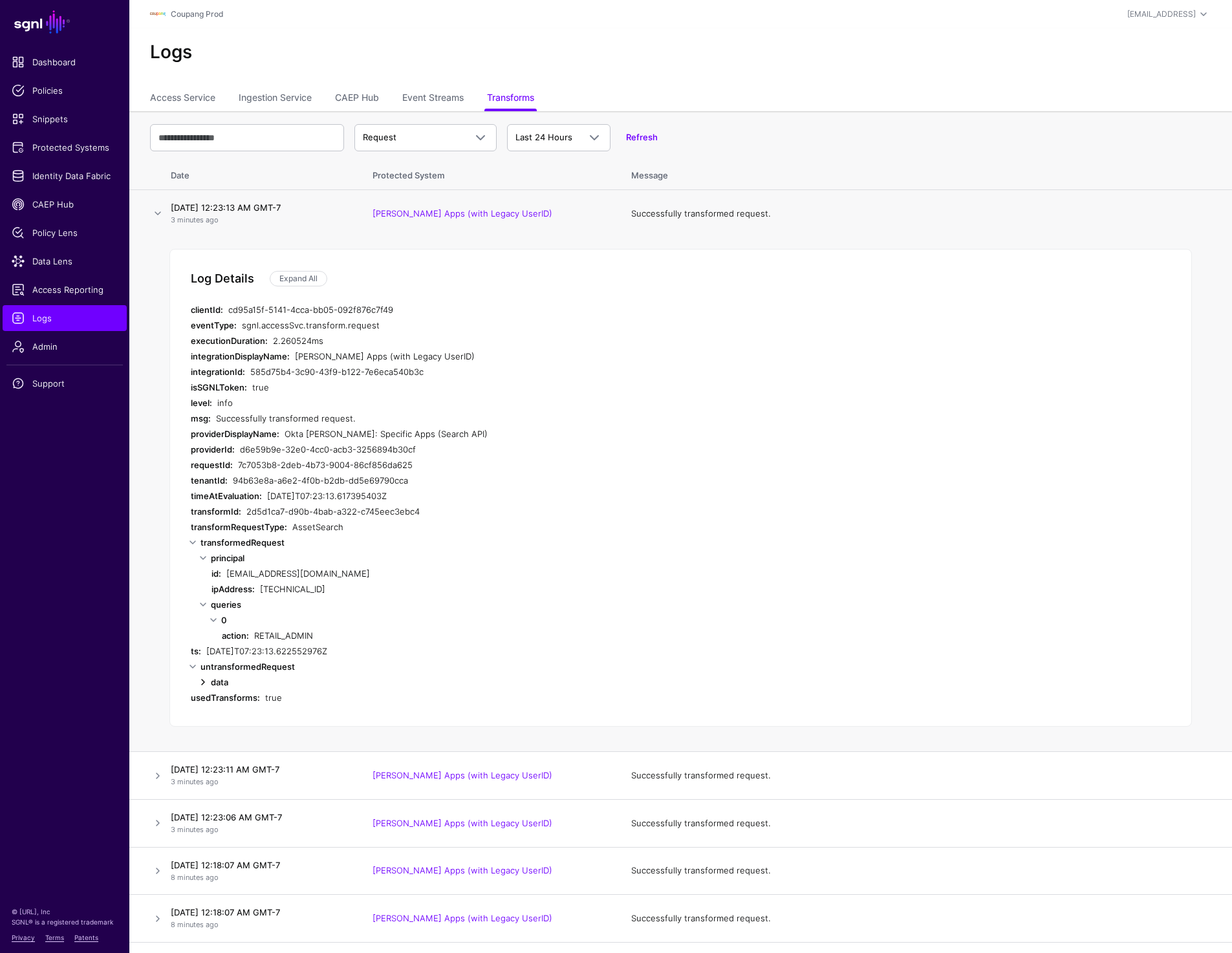
click at [206, 680] on link at bounding box center [203, 683] width 15 height 15
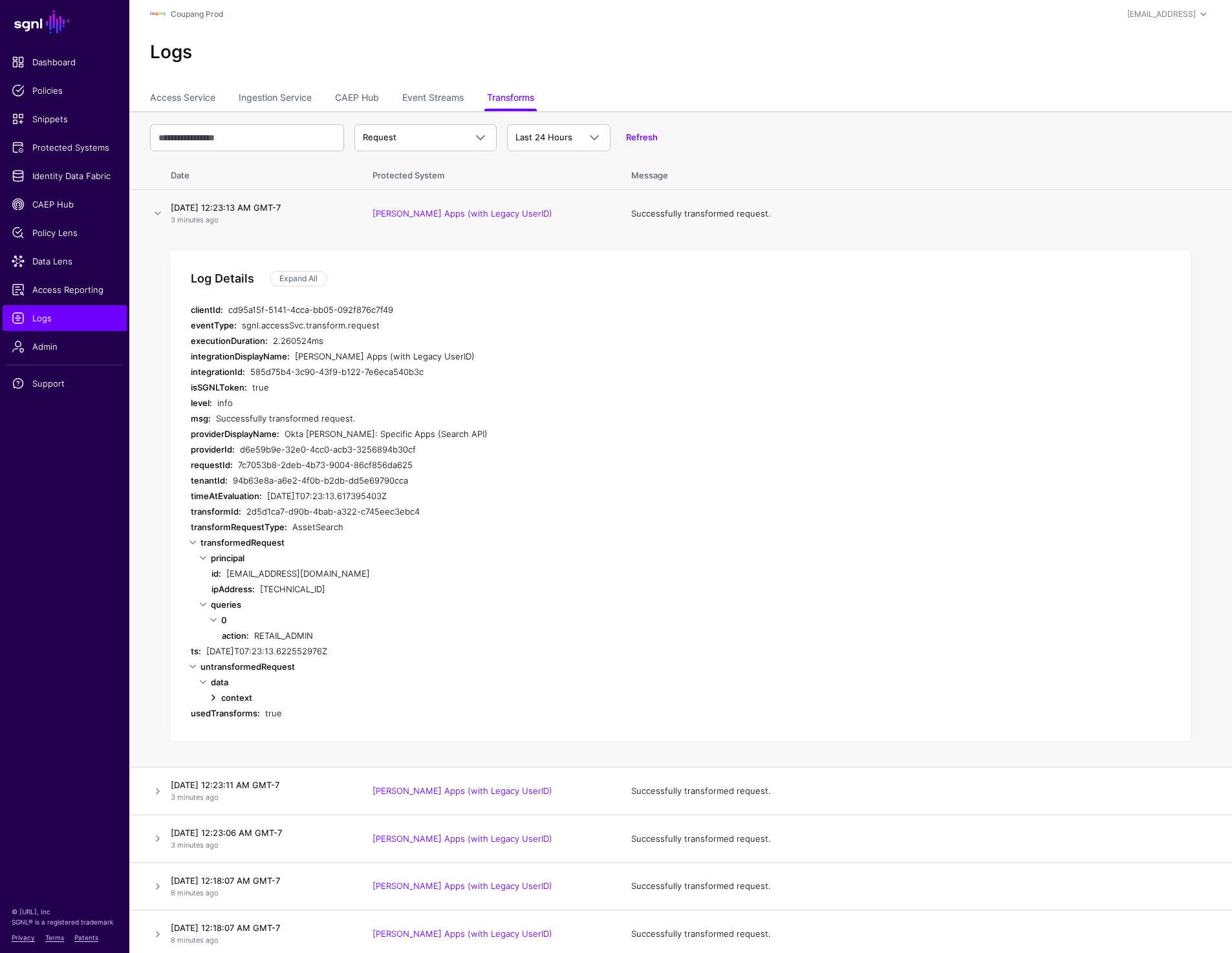
click at [213, 699] on link at bounding box center [213, 698] width 15 height 15
click at [226, 744] on link at bounding box center [224, 744] width 15 height 15
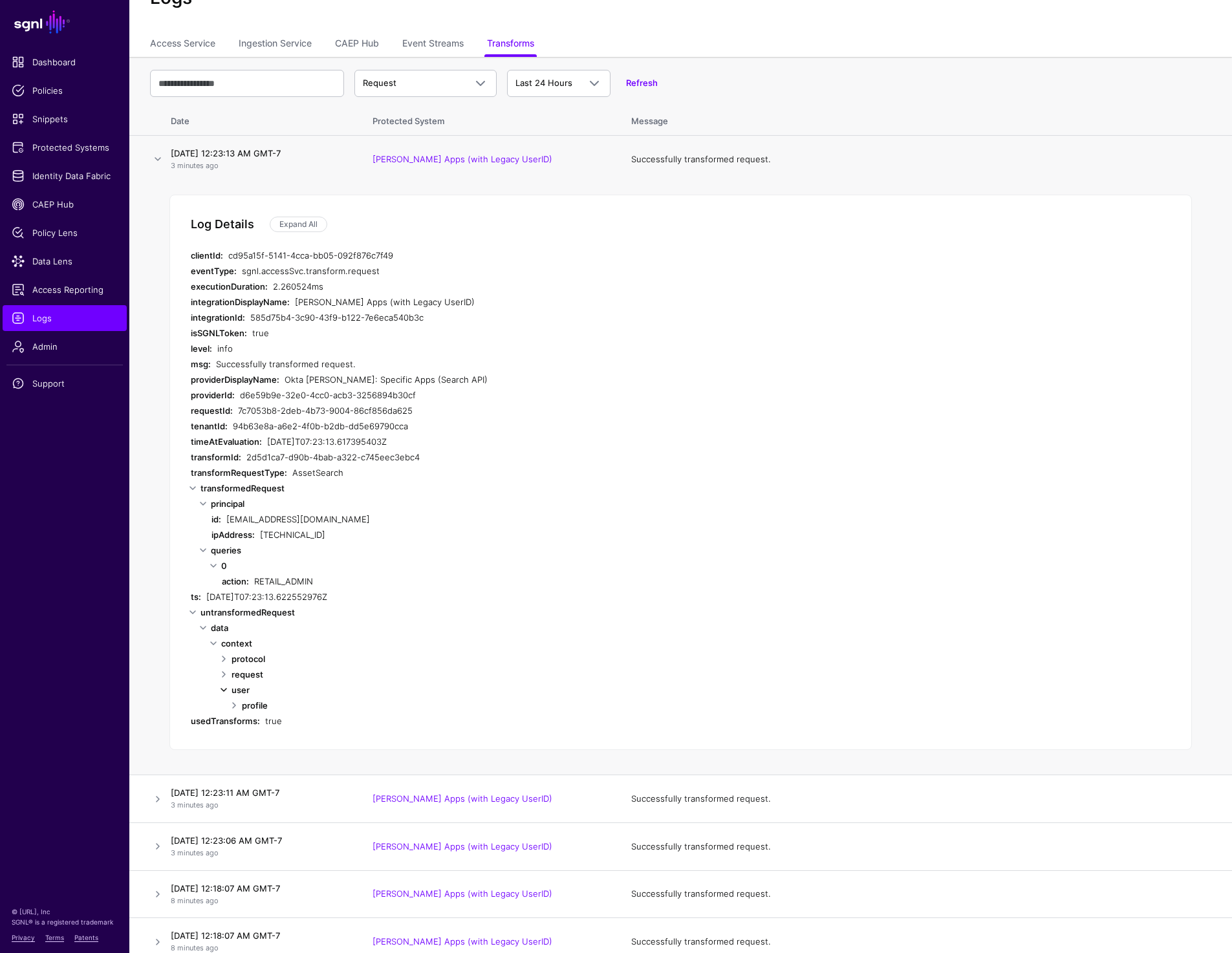
scroll to position [70, 0]
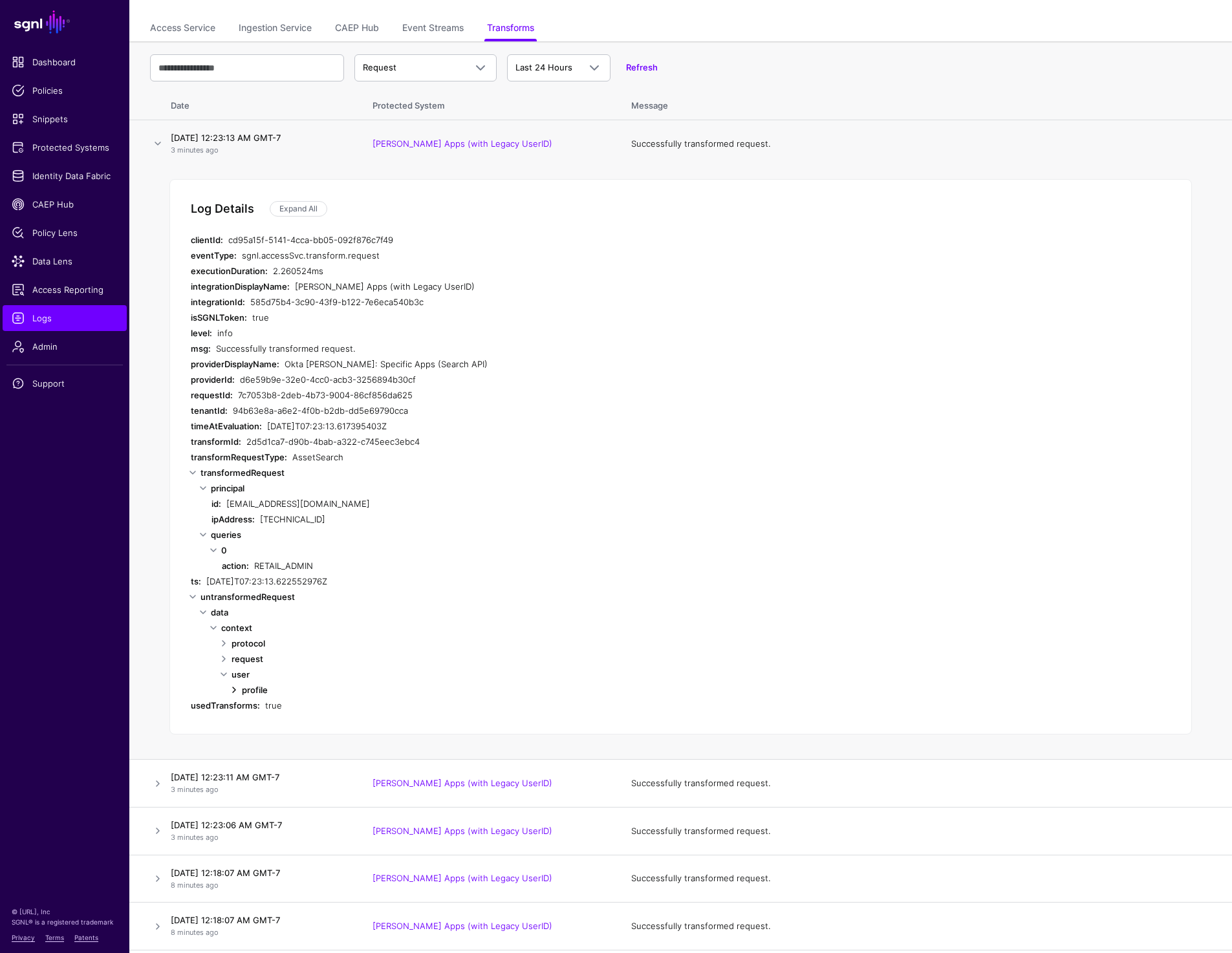
click at [234, 692] on link at bounding box center [234, 690] width 15 height 15
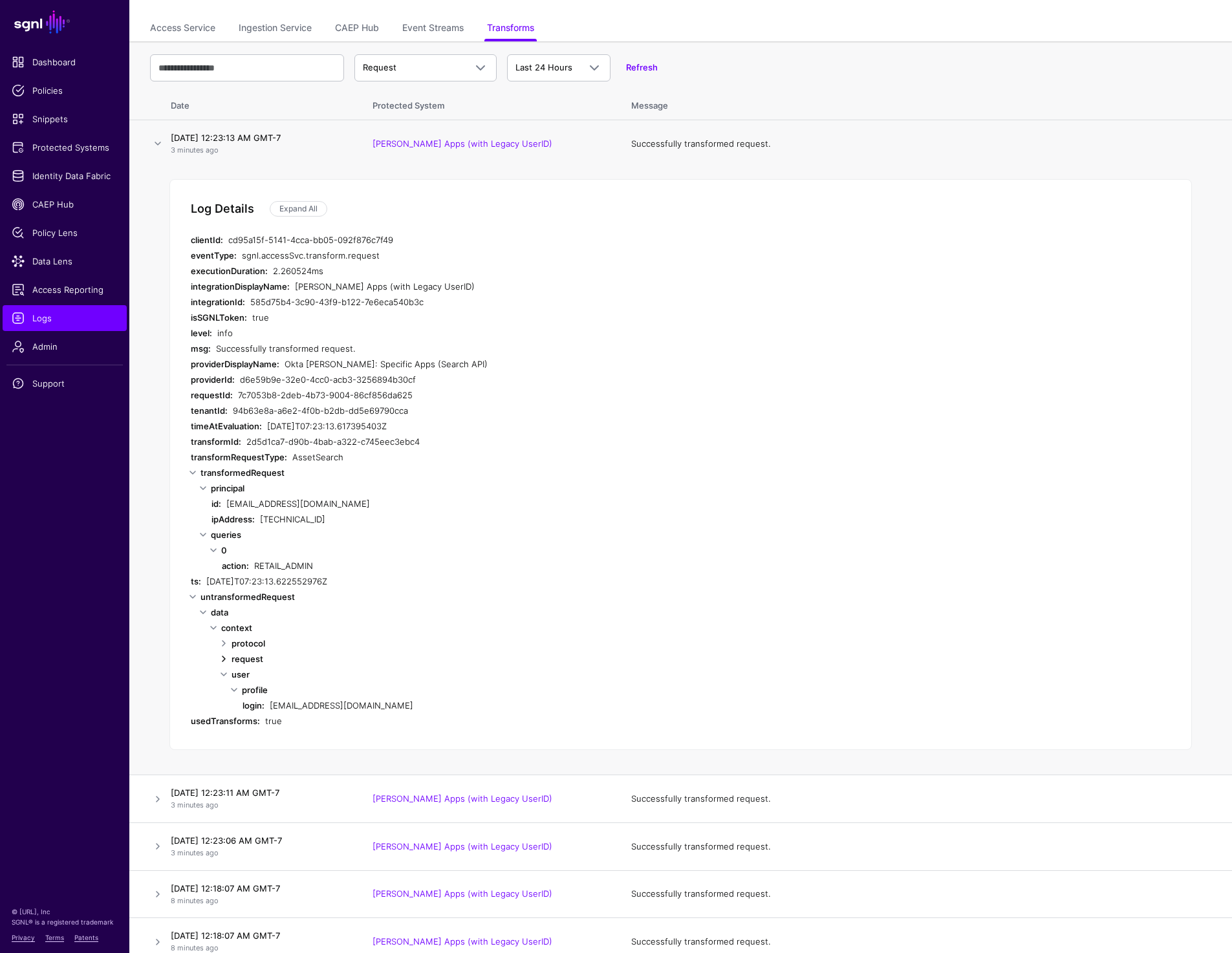
click at [230, 656] on link at bounding box center [224, 659] width 15 height 15
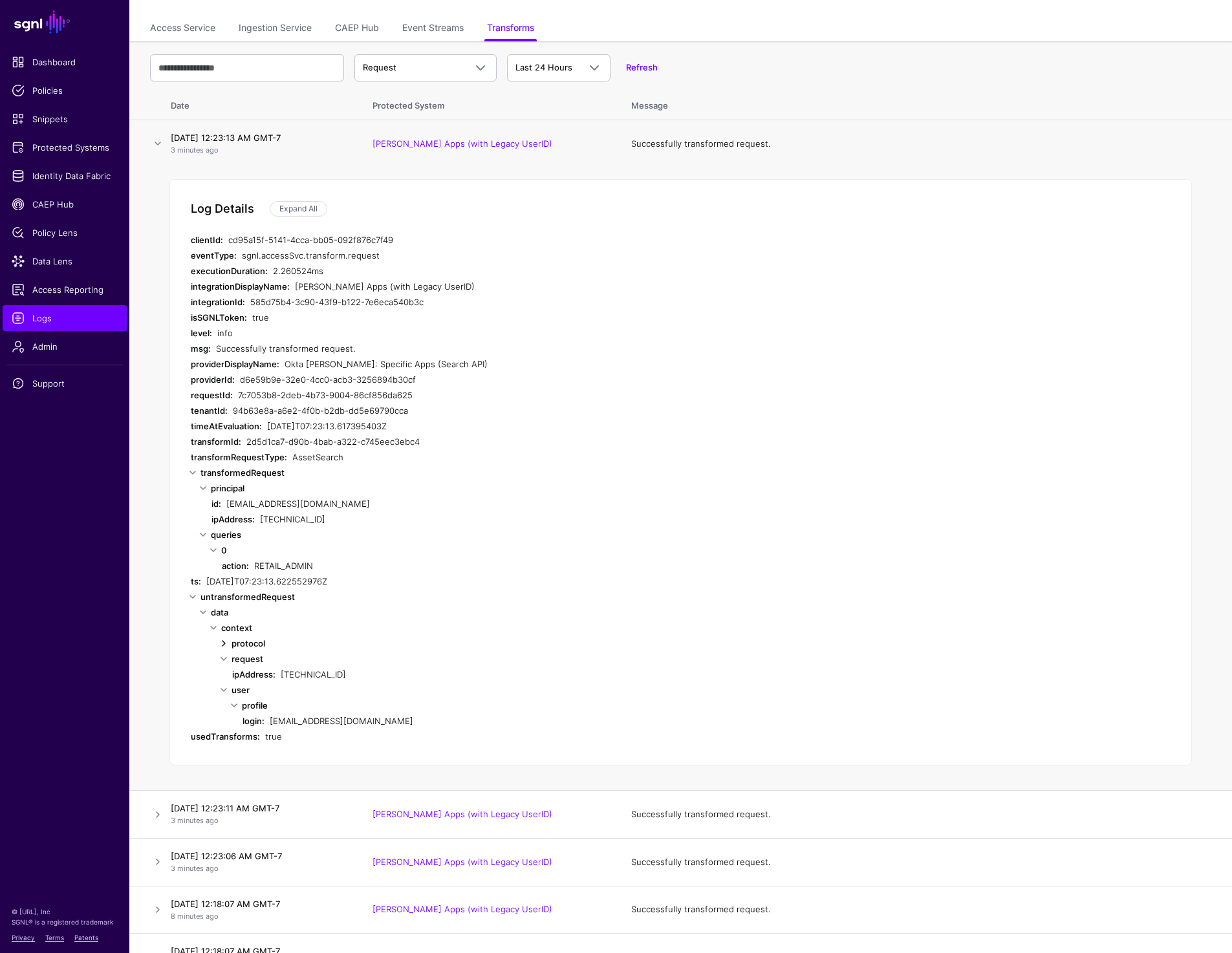
click at [230, 647] on link at bounding box center [224, 644] width 15 height 15
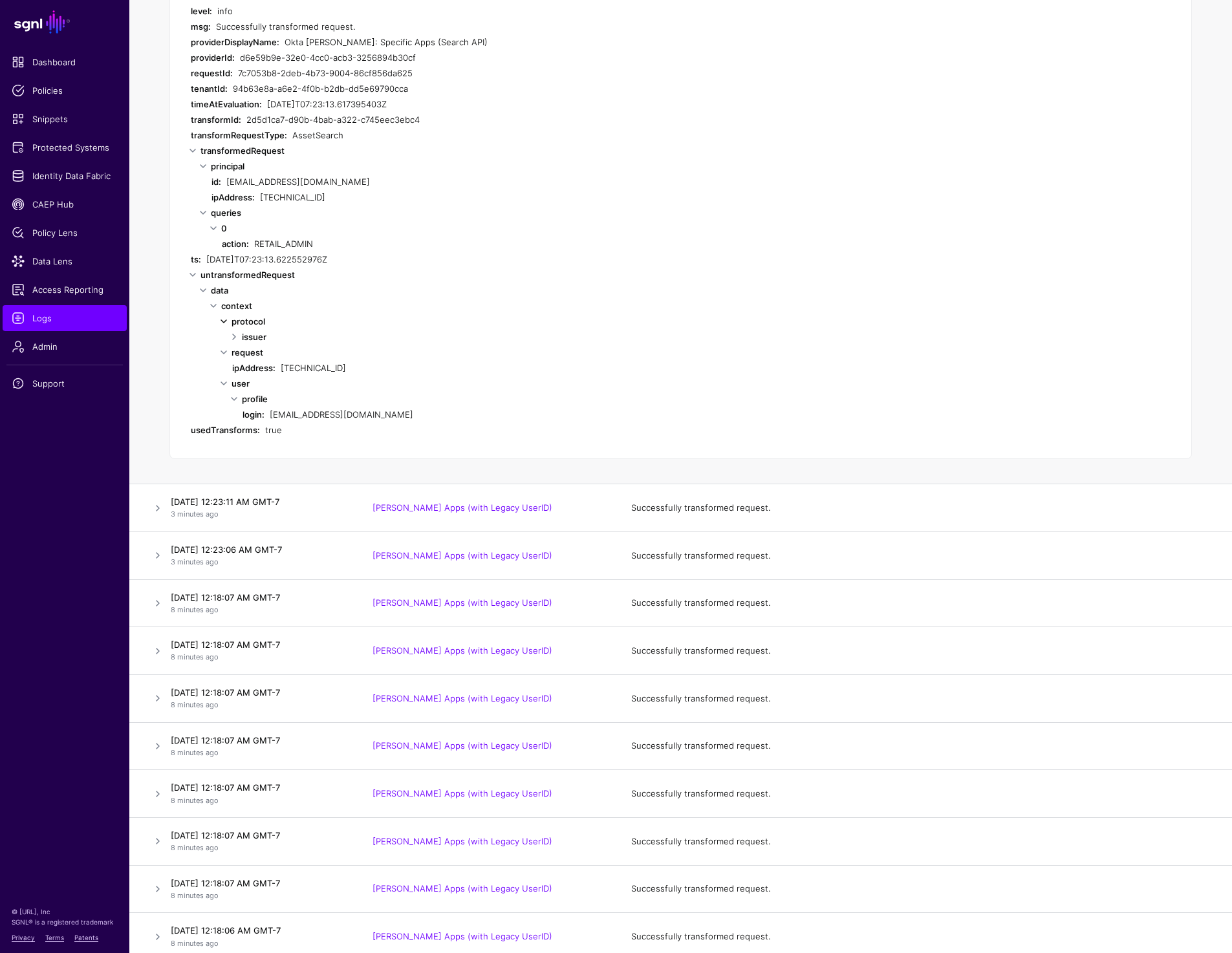
scroll to position [406, 0]
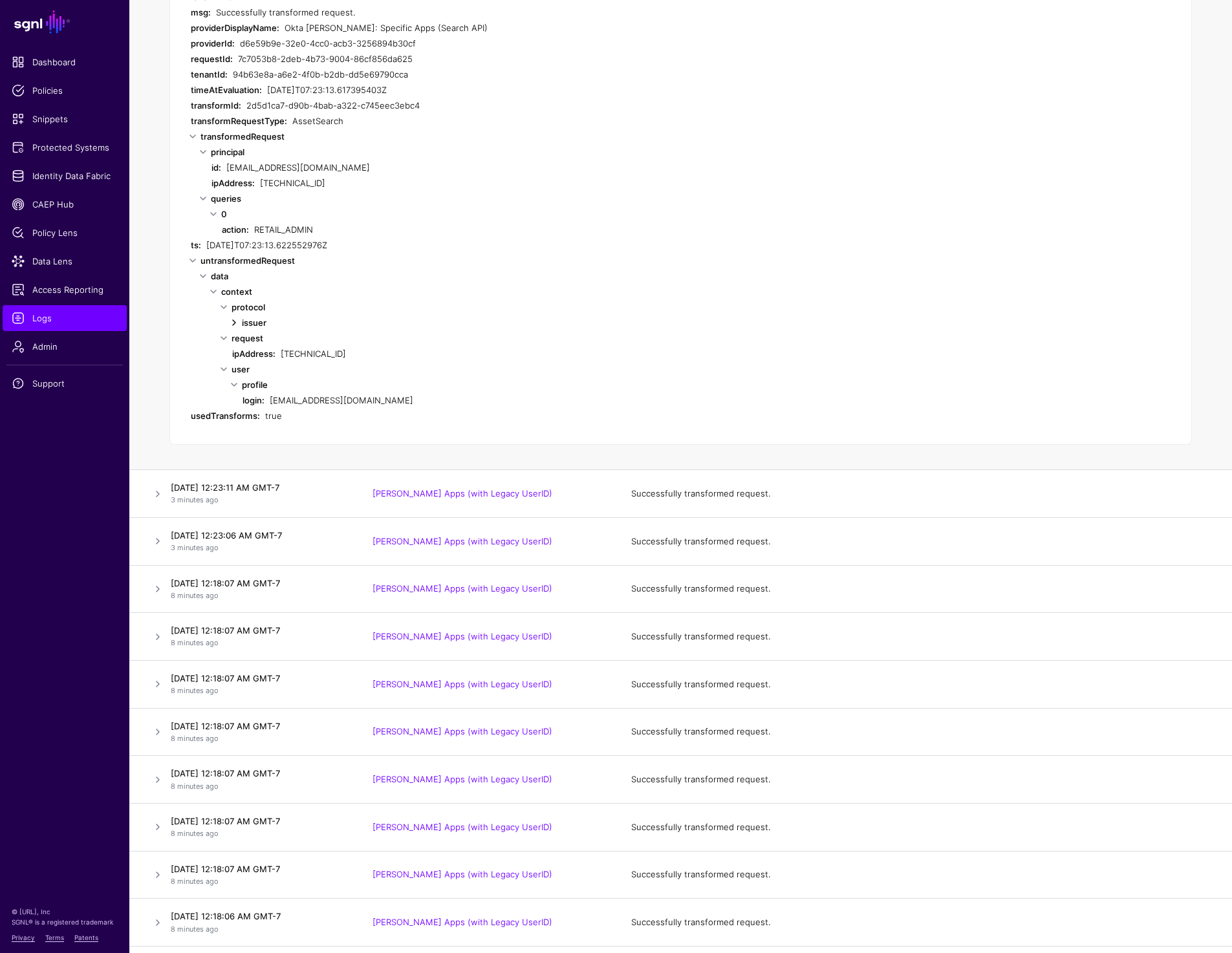
click at [234, 319] on link at bounding box center [234, 322] width 15 height 15
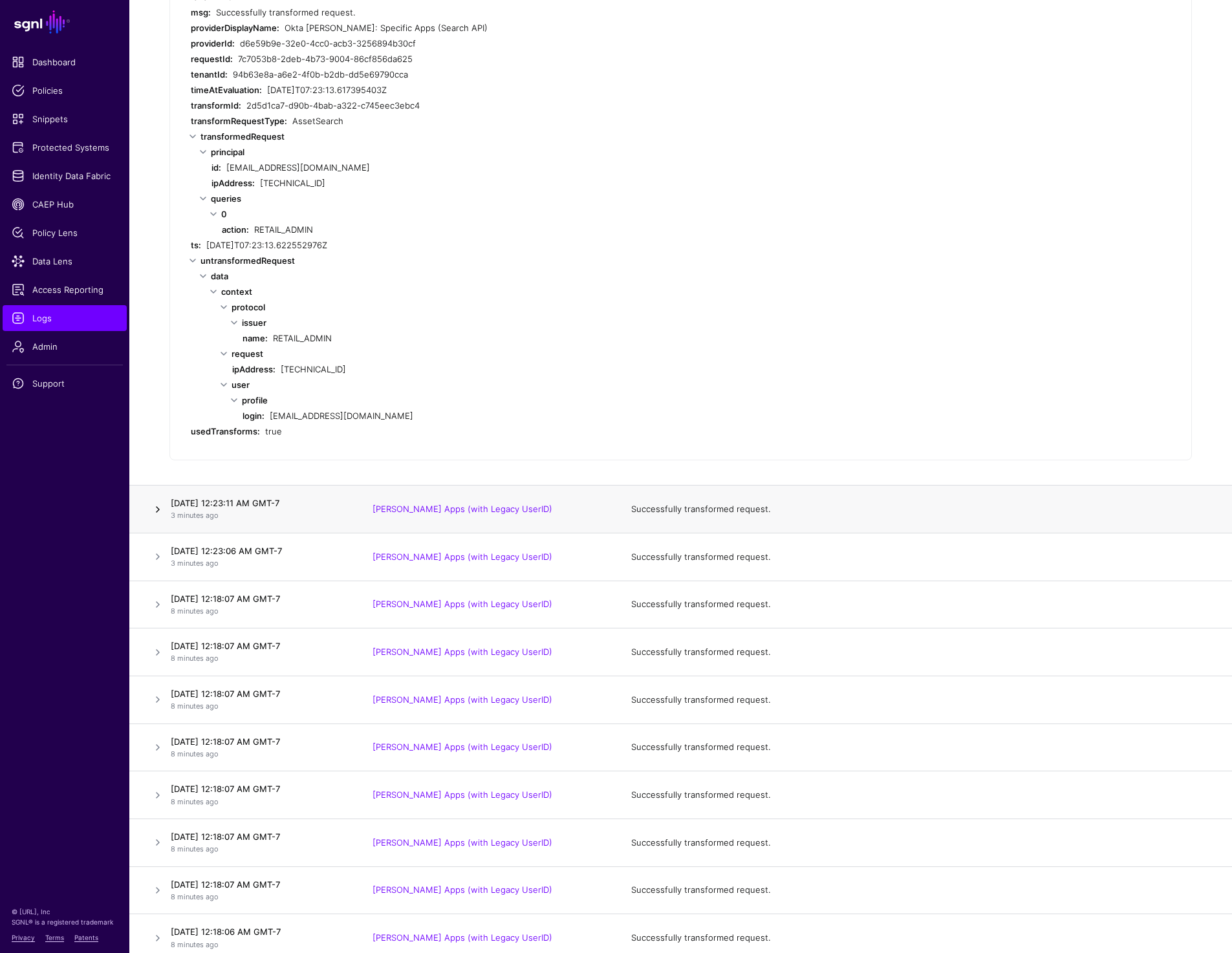
click at [165, 503] on link at bounding box center [158, 510] width 15 height 15
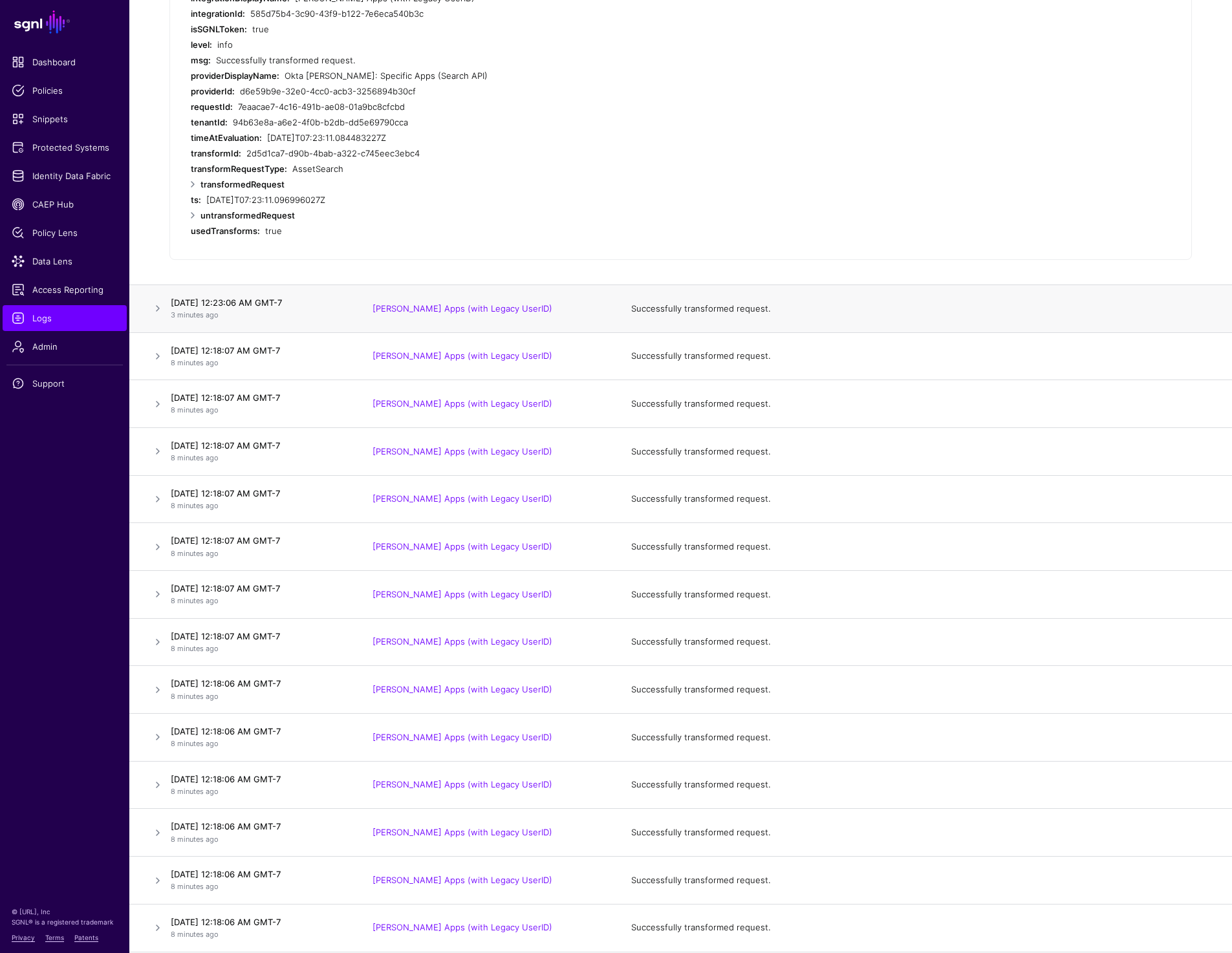
click at [161, 300] on td at bounding box center [148, 309] width 37 height 48
click at [161, 306] on link at bounding box center [158, 309] width 15 height 15
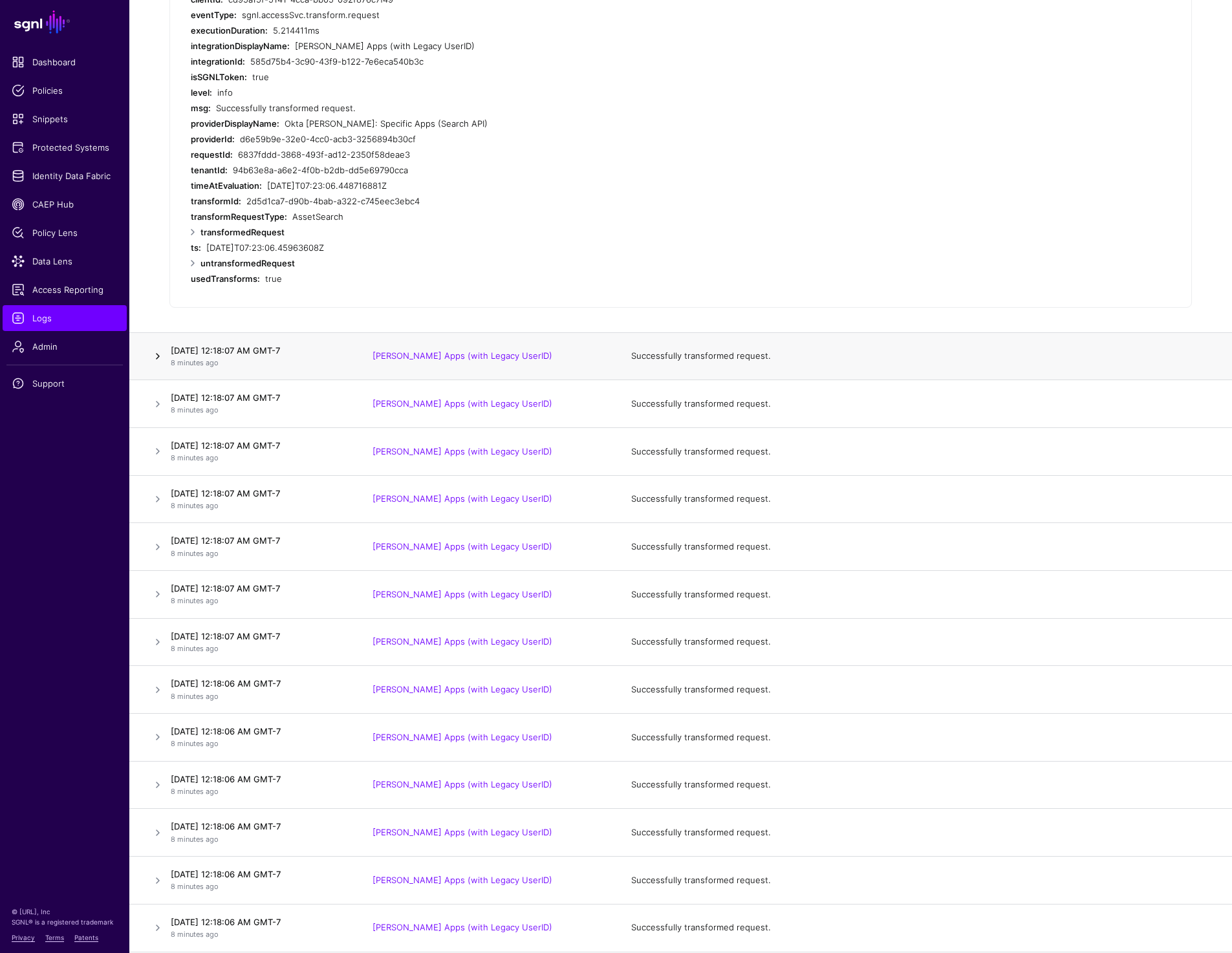
click at [158, 357] on link at bounding box center [158, 357] width 15 height 15
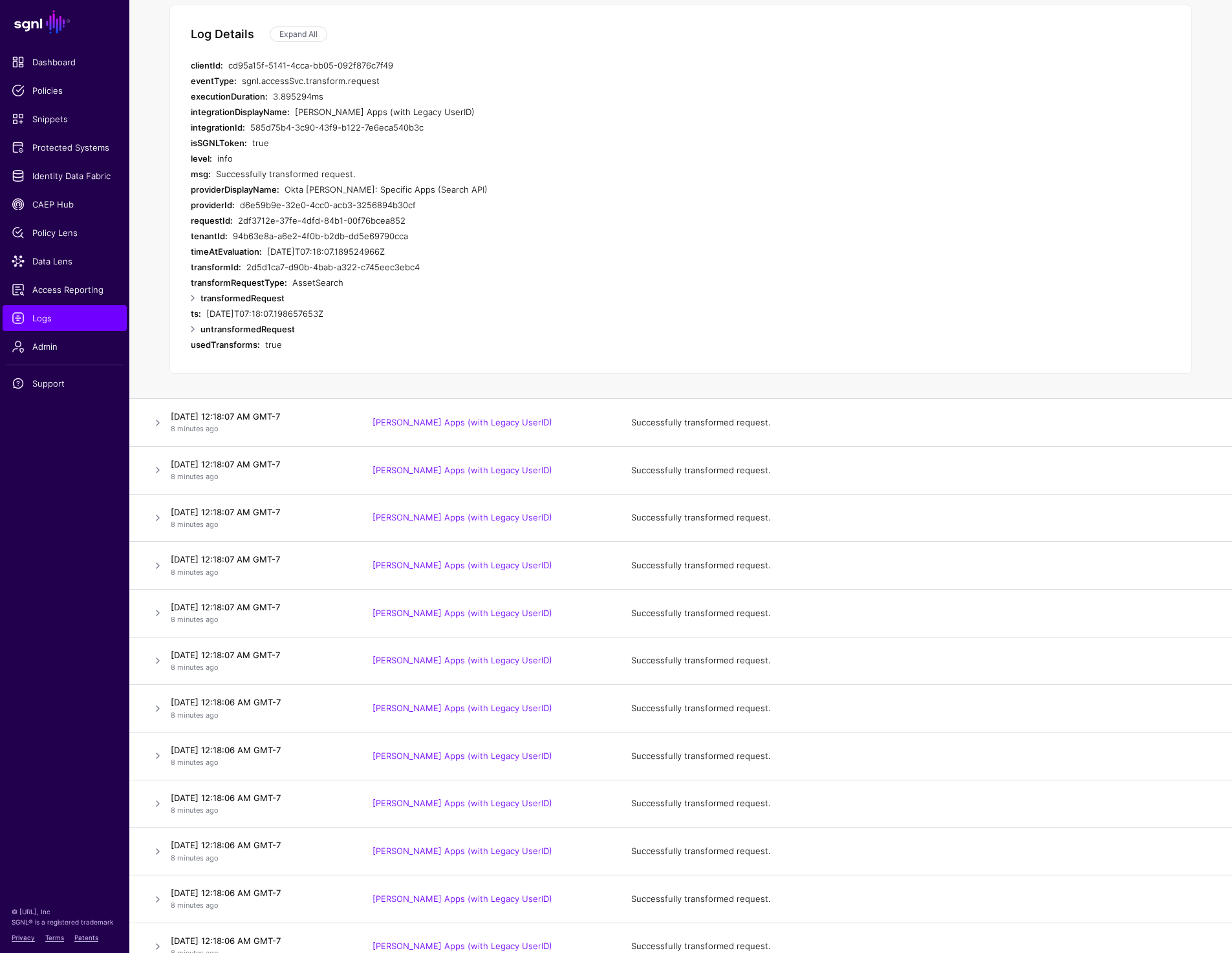
scroll to position [495, 0]
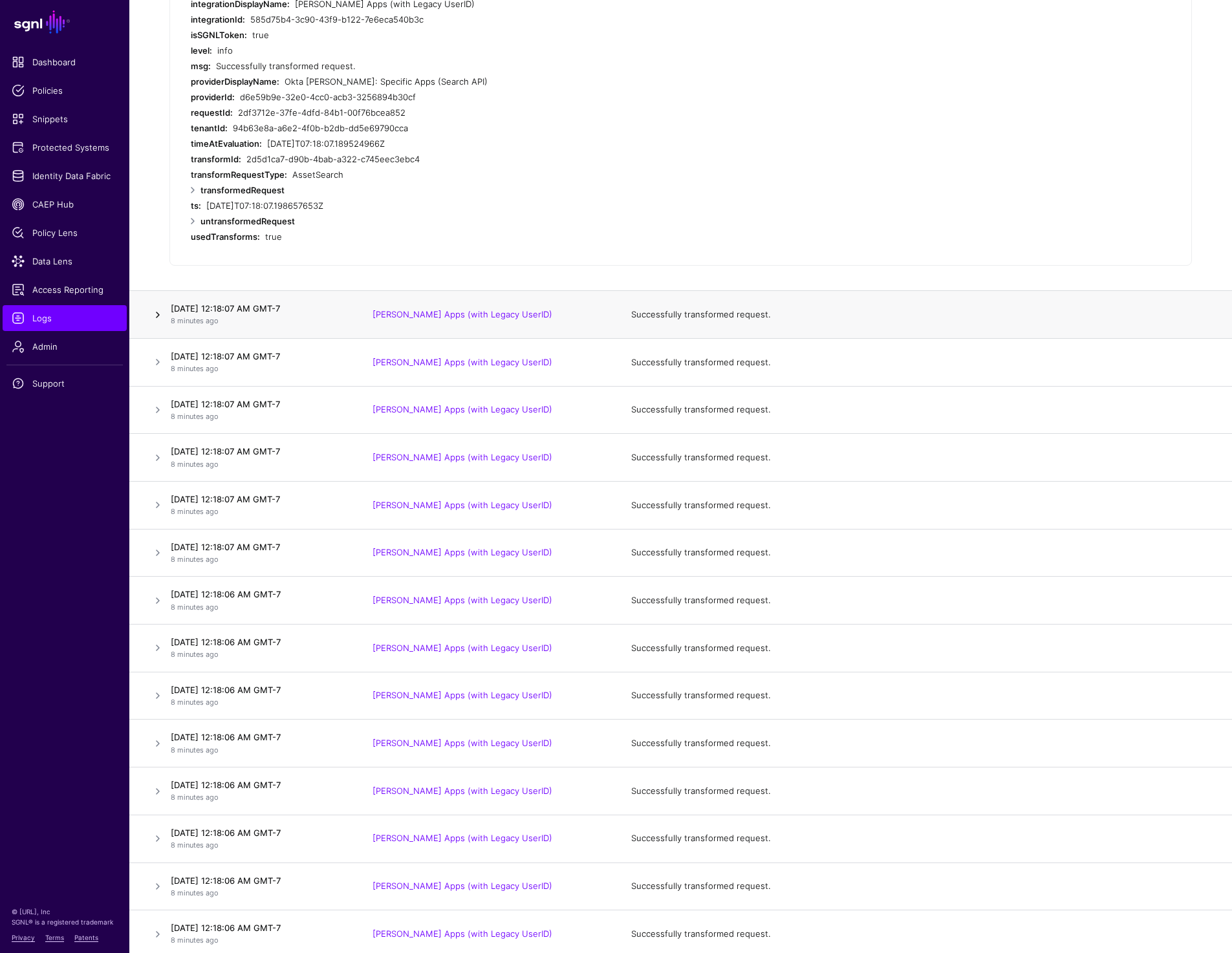
click at [155, 315] on link at bounding box center [158, 315] width 15 height 15
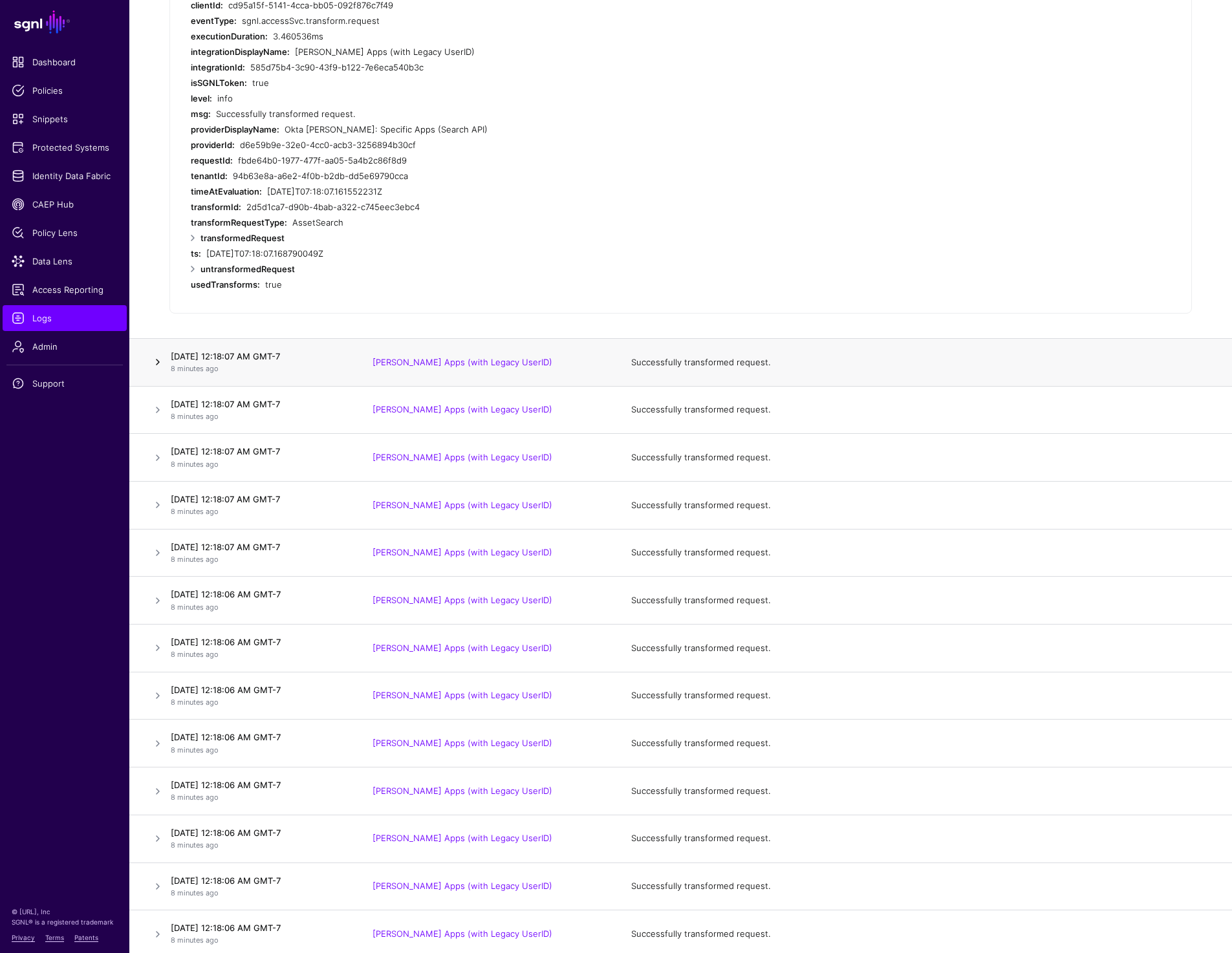
click at [156, 361] on link at bounding box center [158, 362] width 15 height 15
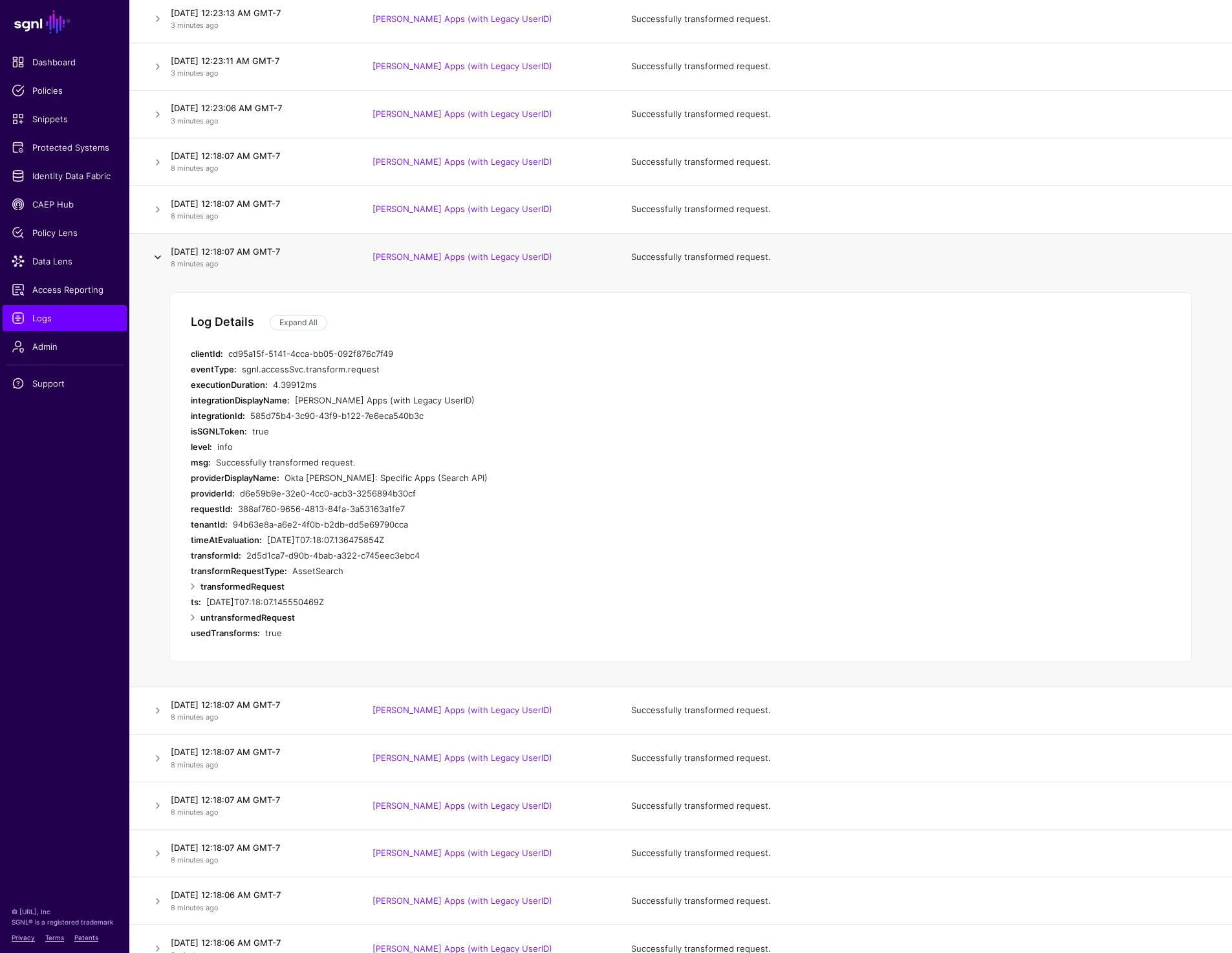
scroll to position [0, 0]
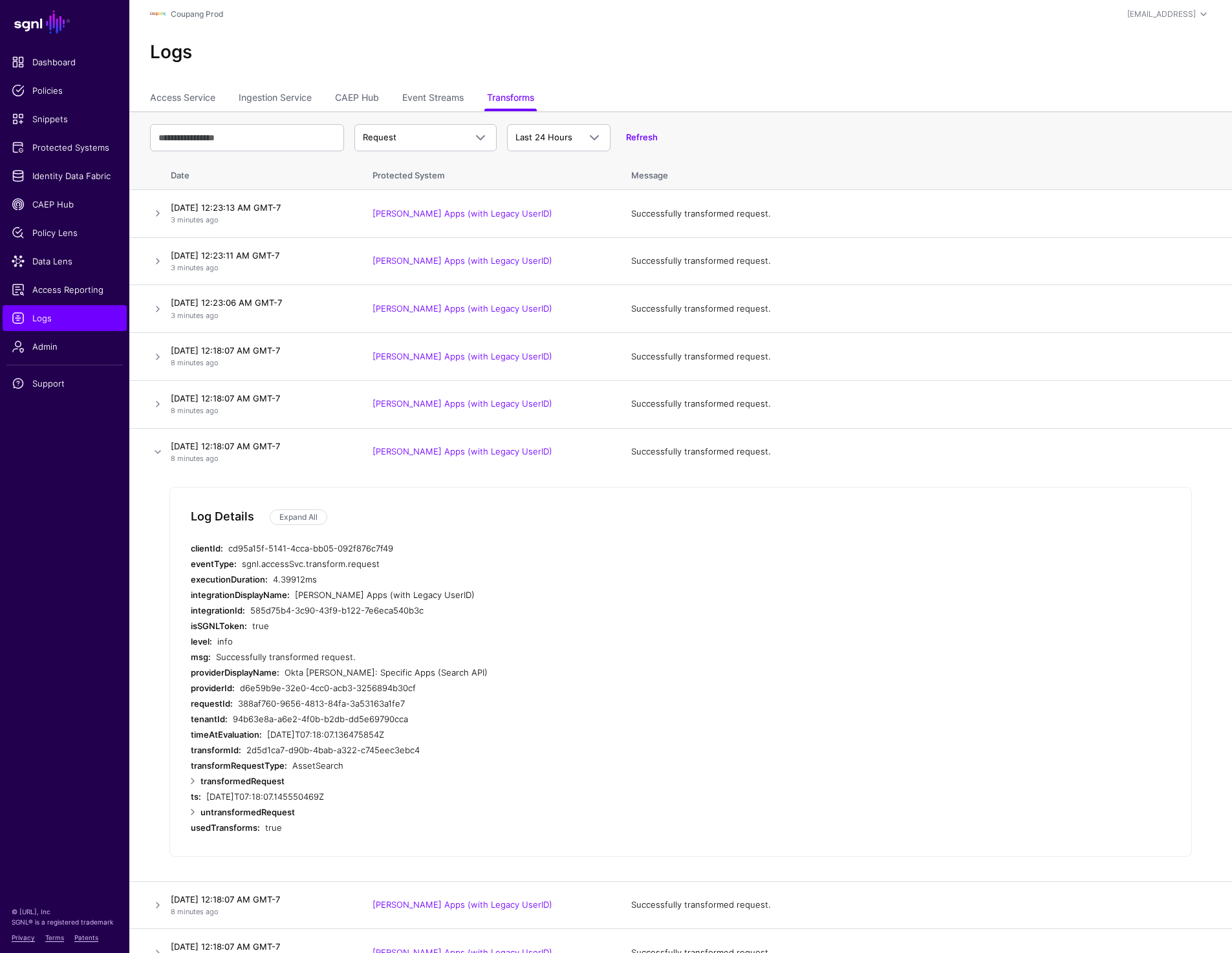
click at [542, 186] on th "Protected System" at bounding box center [489, 173] width 259 height 34
click at [194, 93] on link "Access Service" at bounding box center [183, 99] width 66 height 24
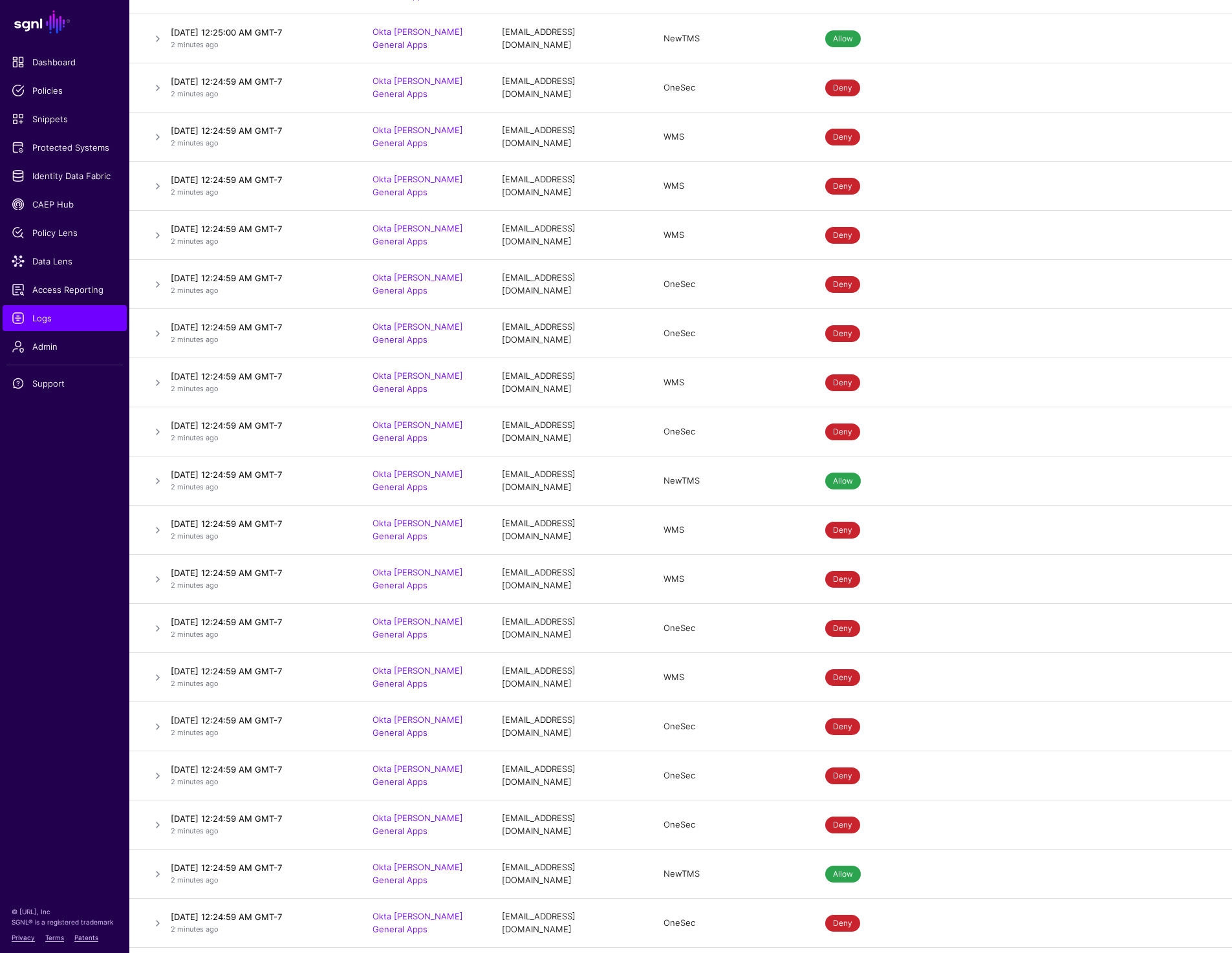
scroll to position [8628, 0]
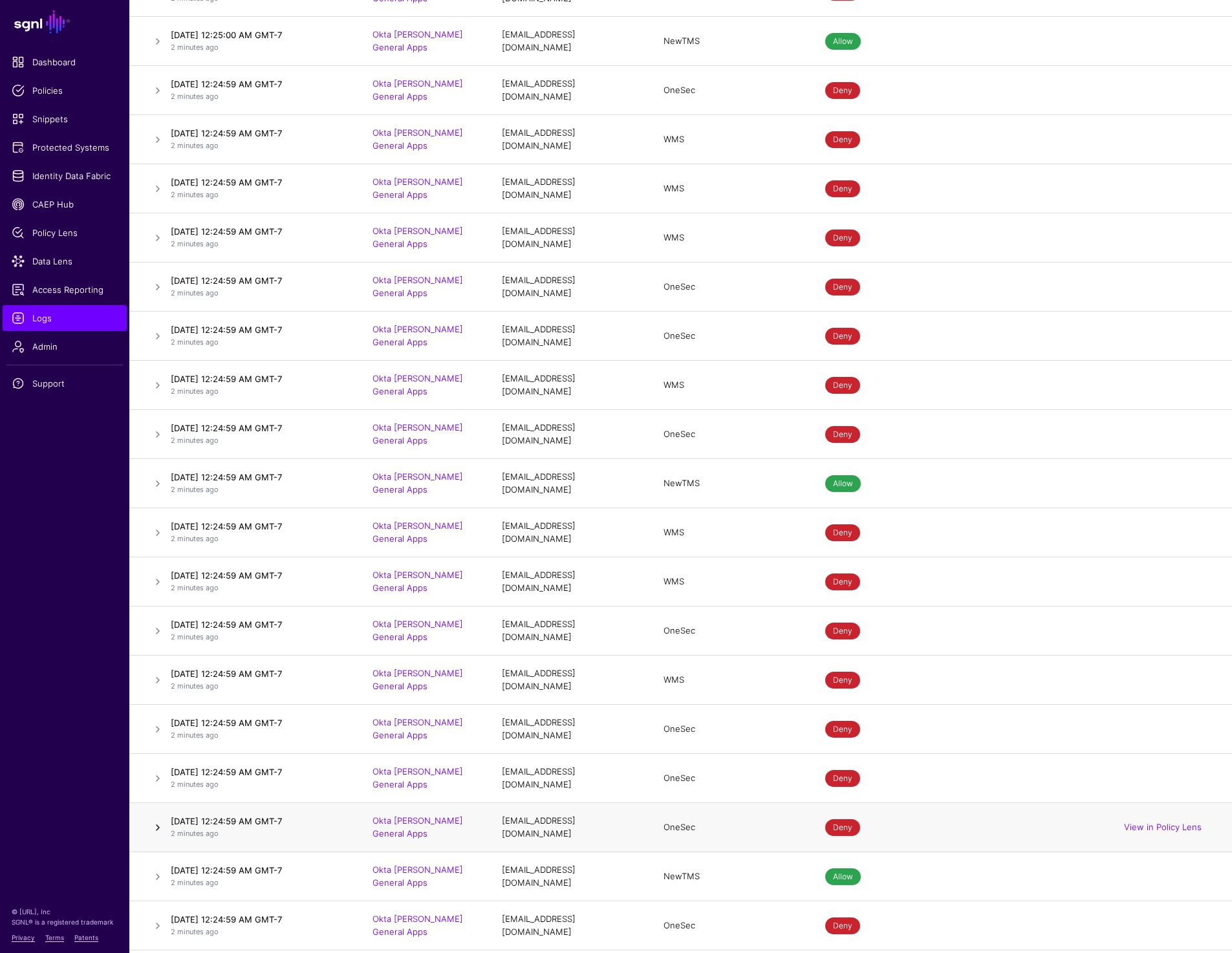
click at [161, 820] on link at bounding box center [158, 828] width 15 height 15
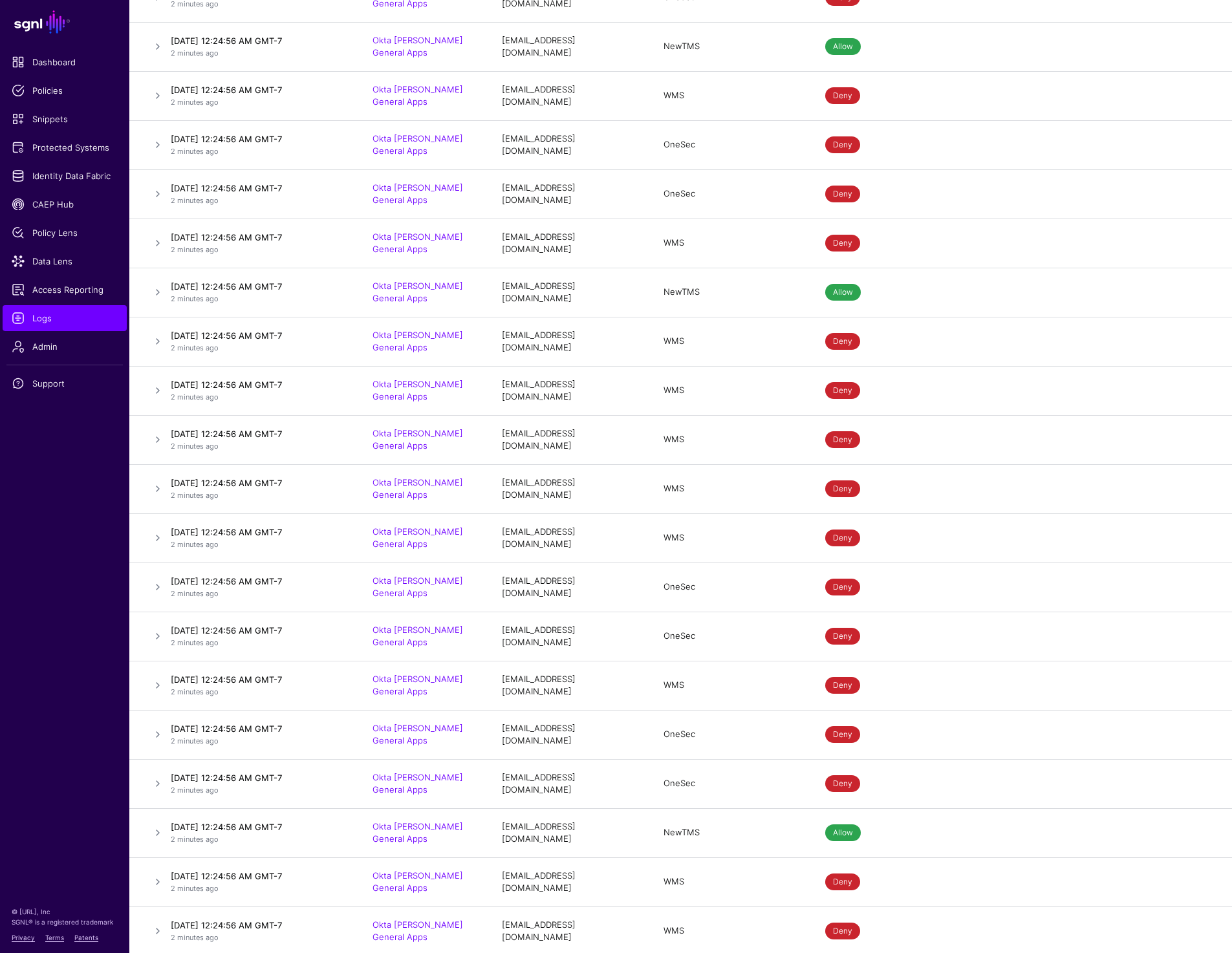
scroll to position [19398, 0]
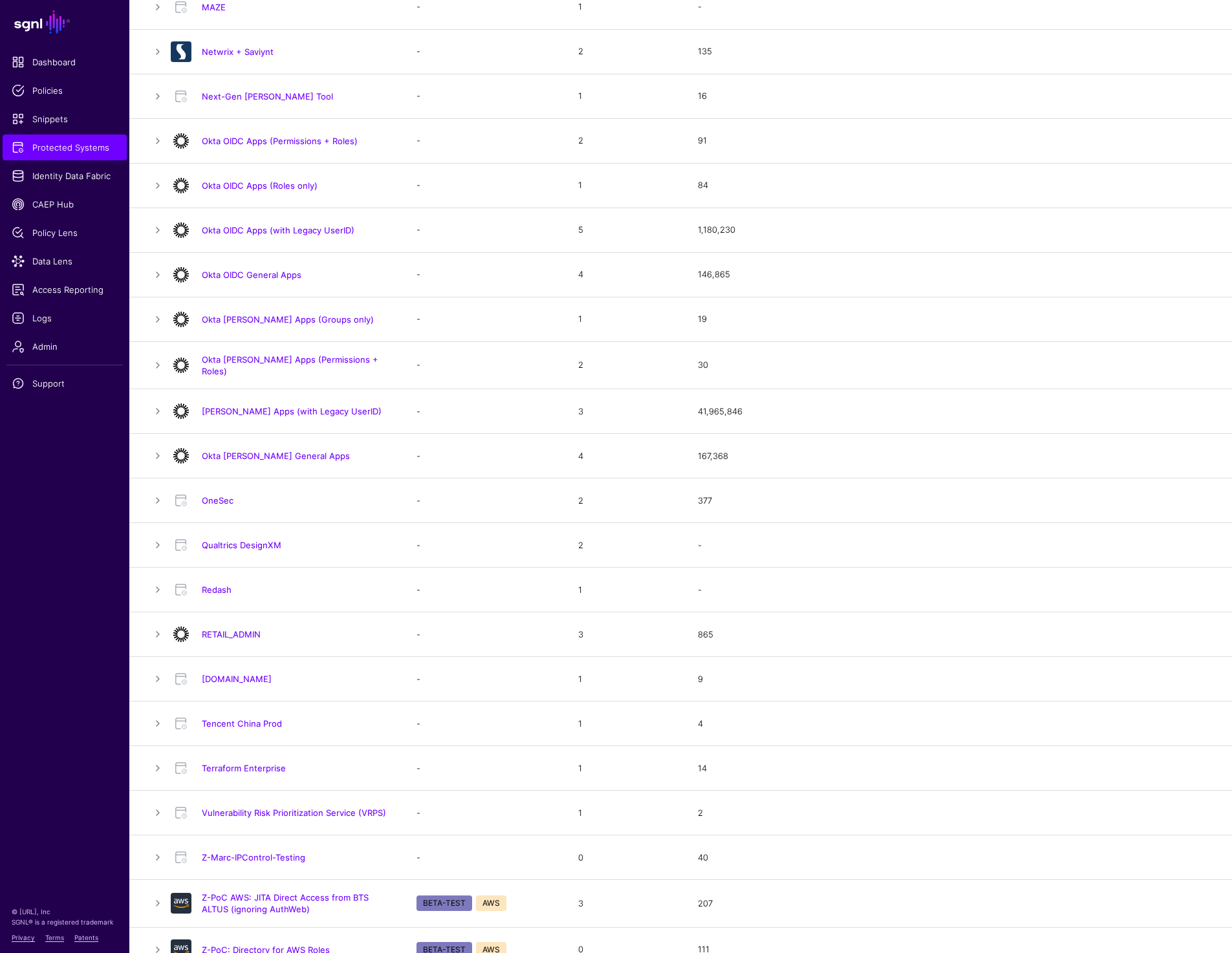
scroll to position [773, 0]
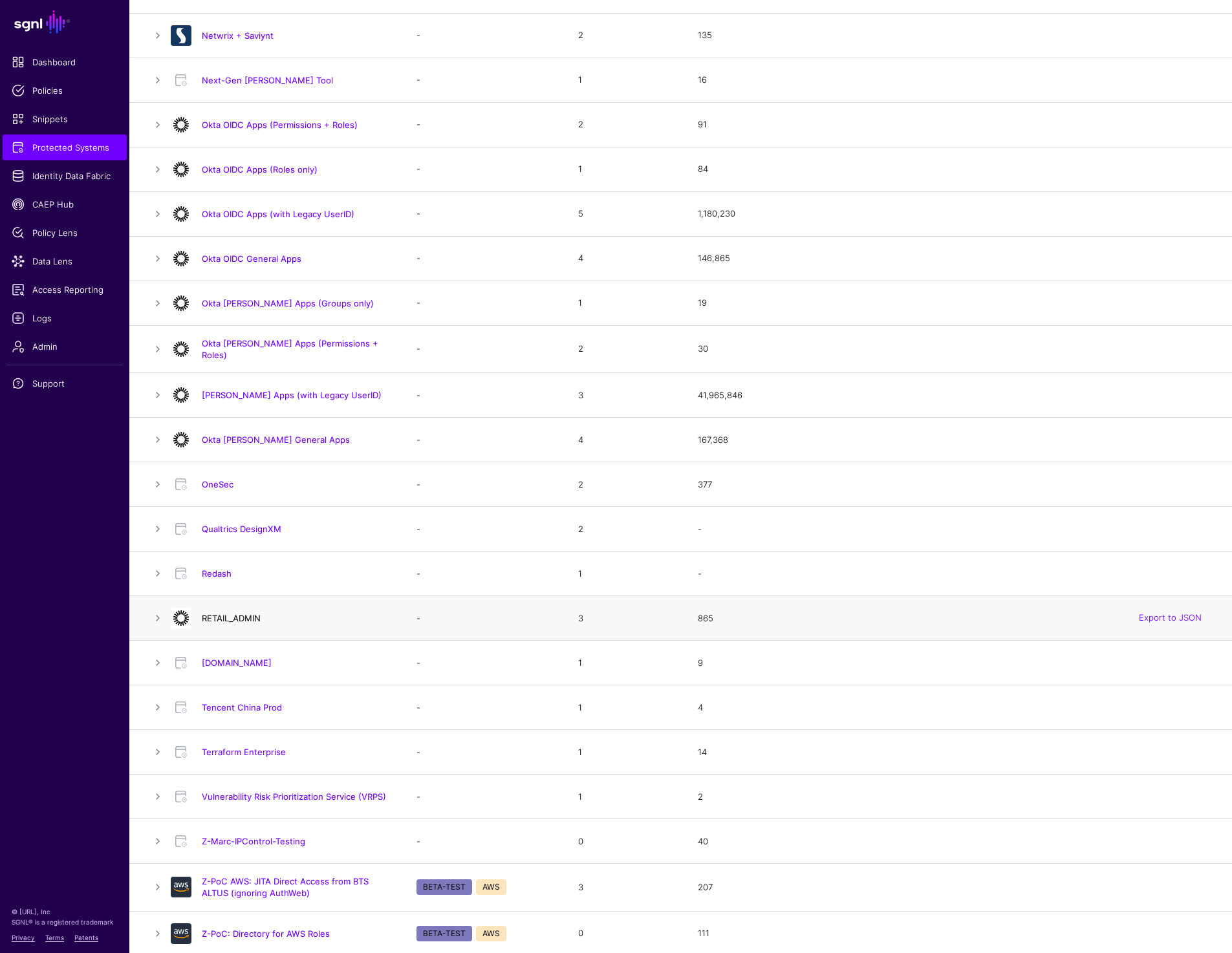
click at [248, 613] on link "RETAIL_ADMIN" at bounding box center [231, 619] width 59 height 11
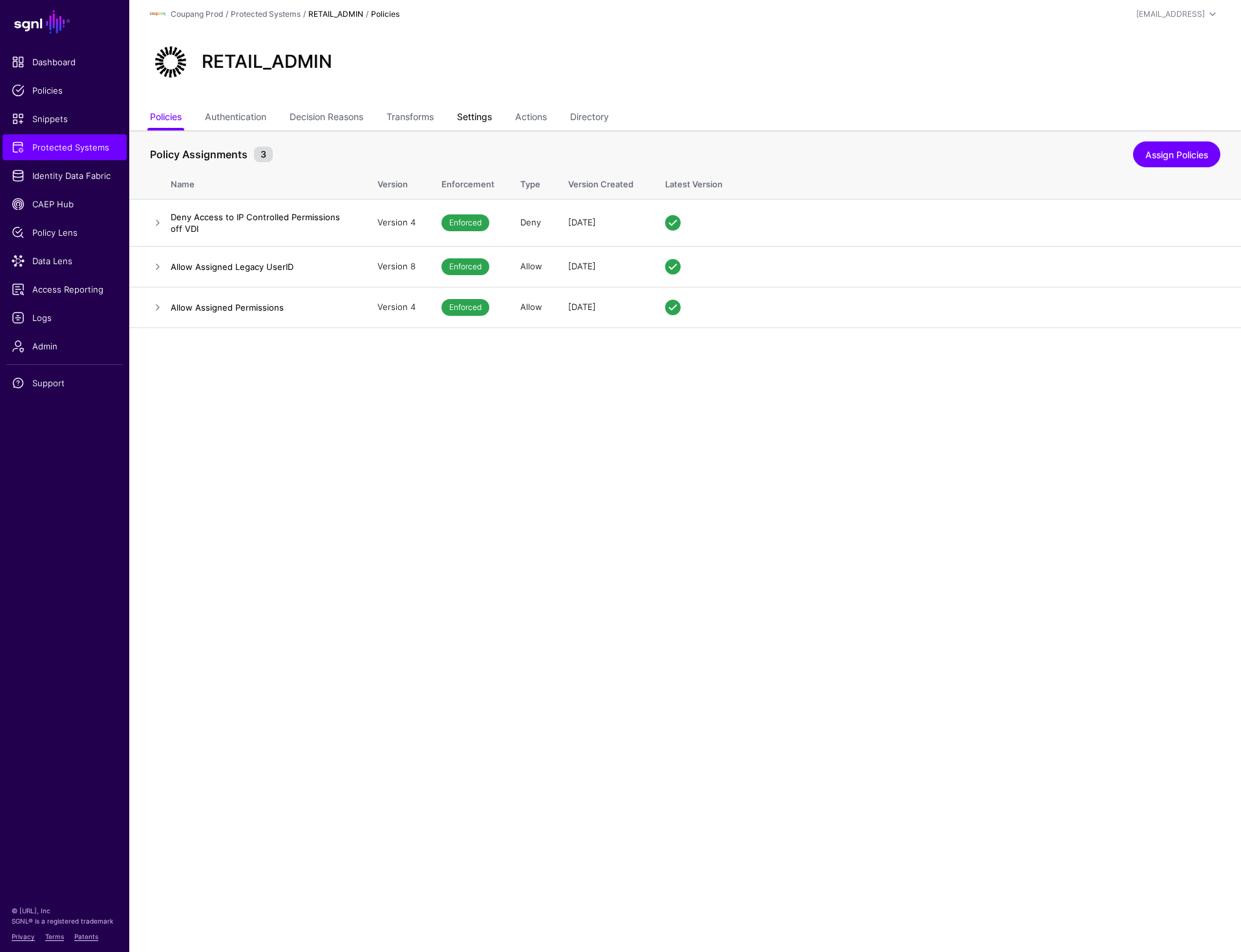
click at [474, 118] on link "Settings" at bounding box center [474, 118] width 35 height 24
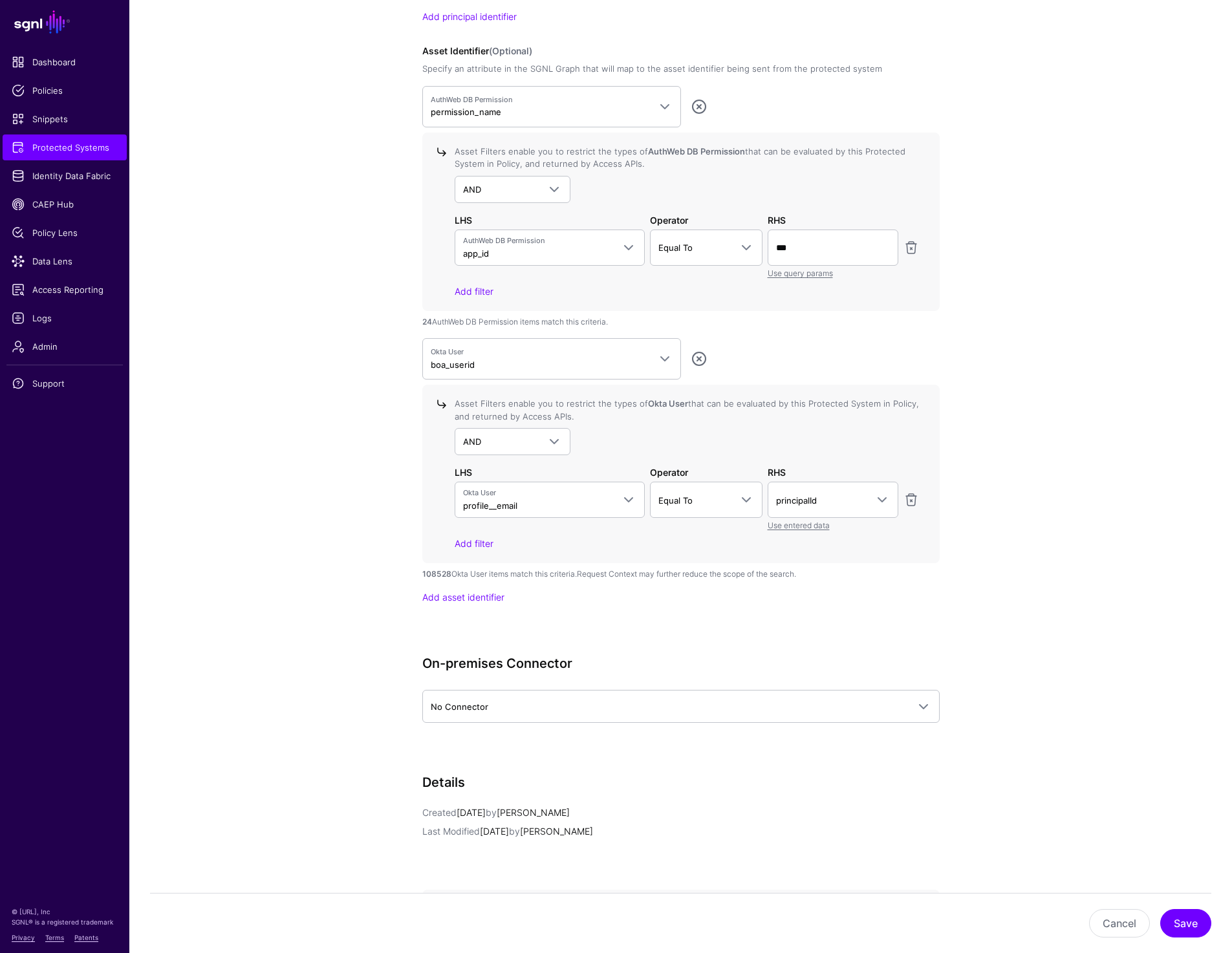
scroll to position [1304, 0]
